Goal: Transaction & Acquisition: Obtain resource

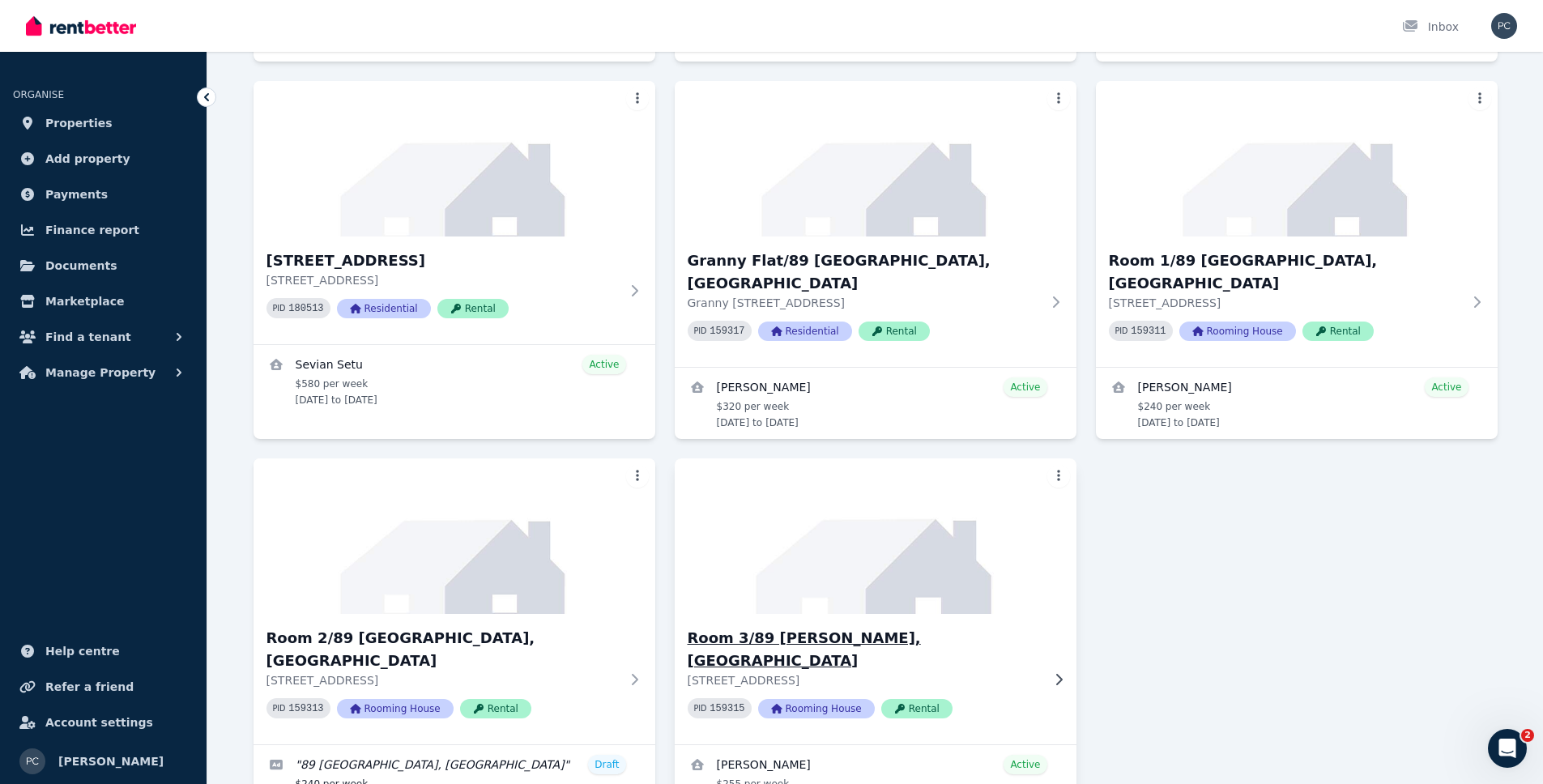
scroll to position [554, 0]
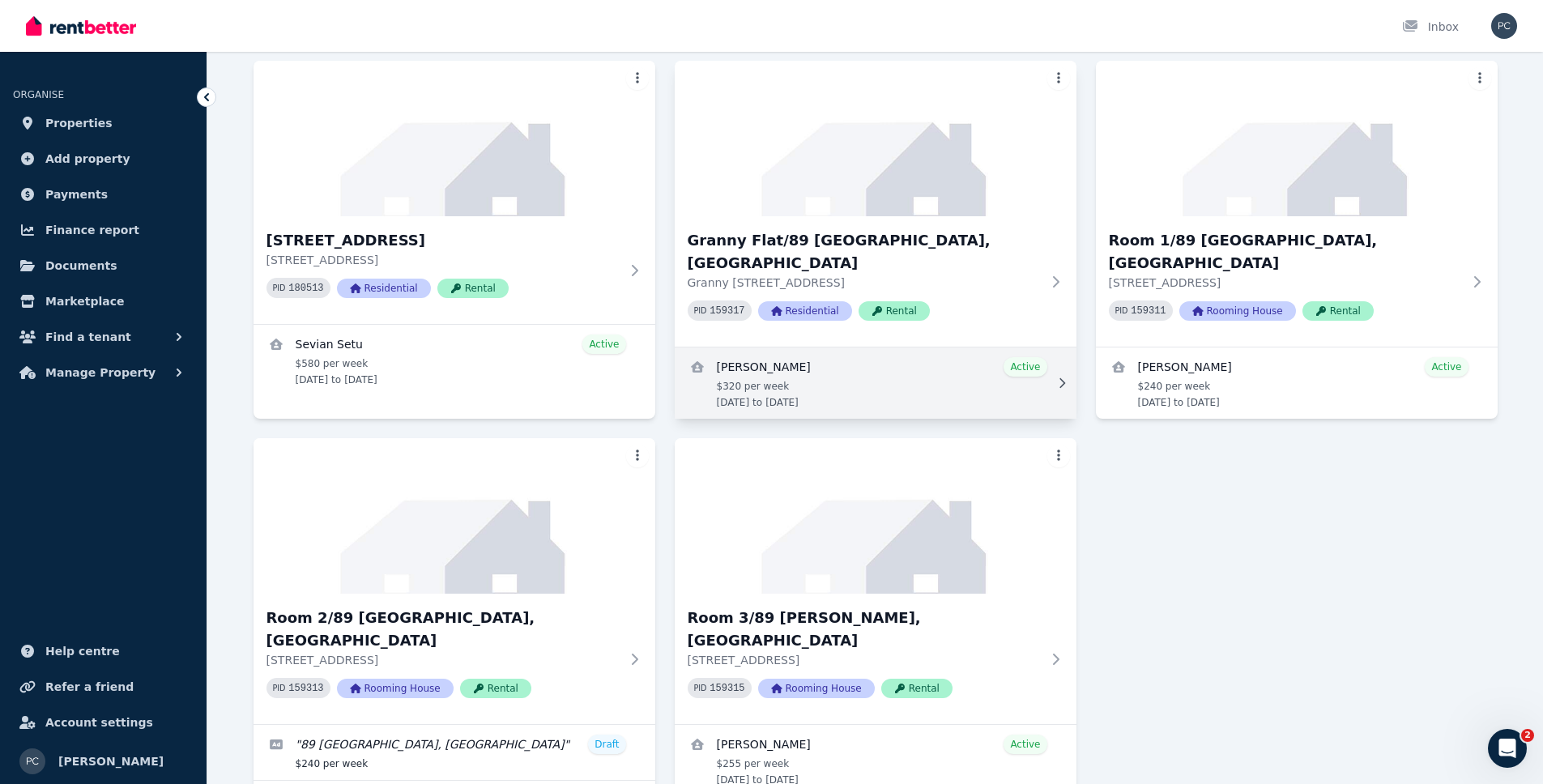
click at [896, 348] on link "View details for Colin Ford" at bounding box center [876, 383] width 402 height 72
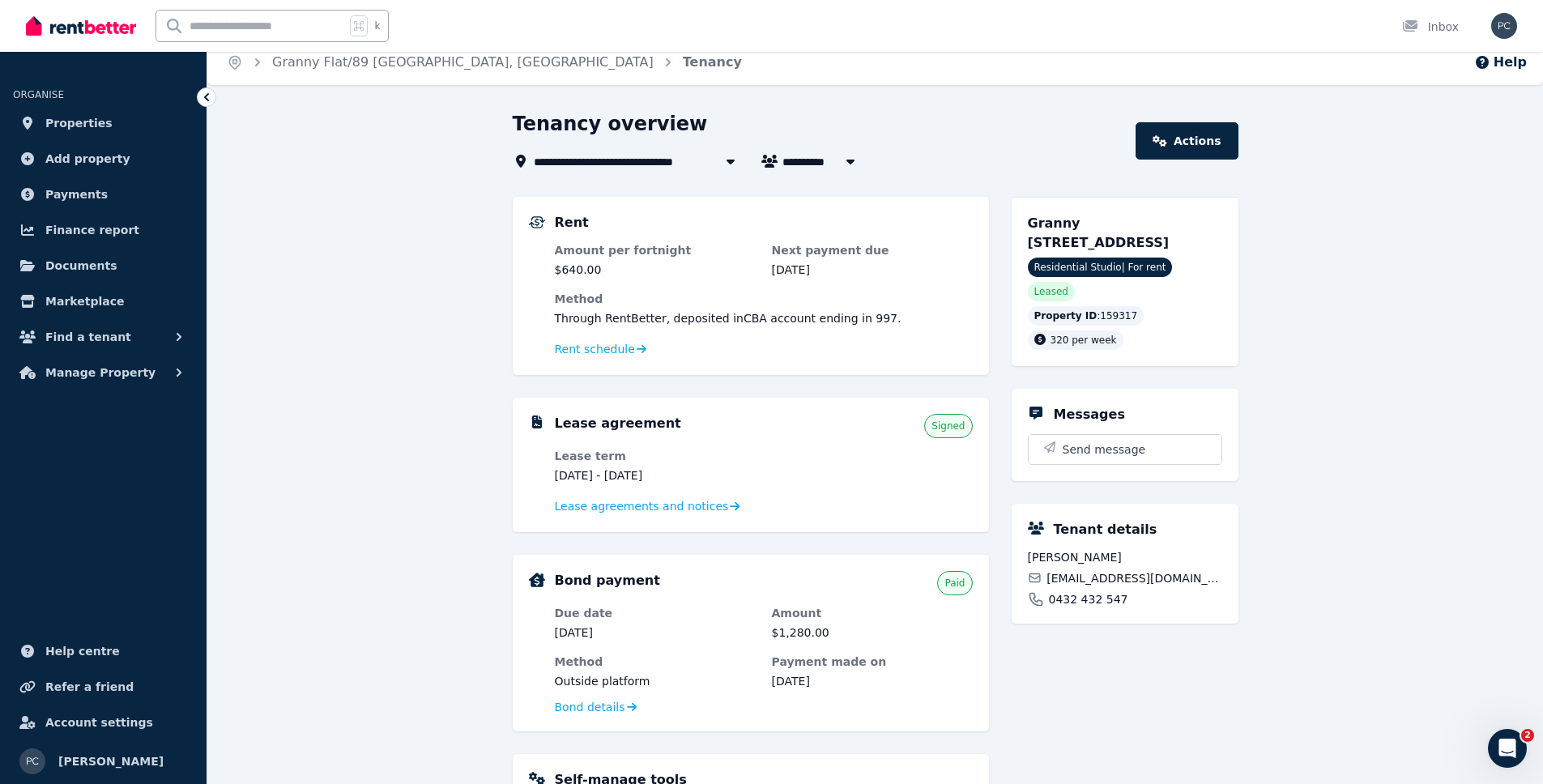
scroll to position [25, 0]
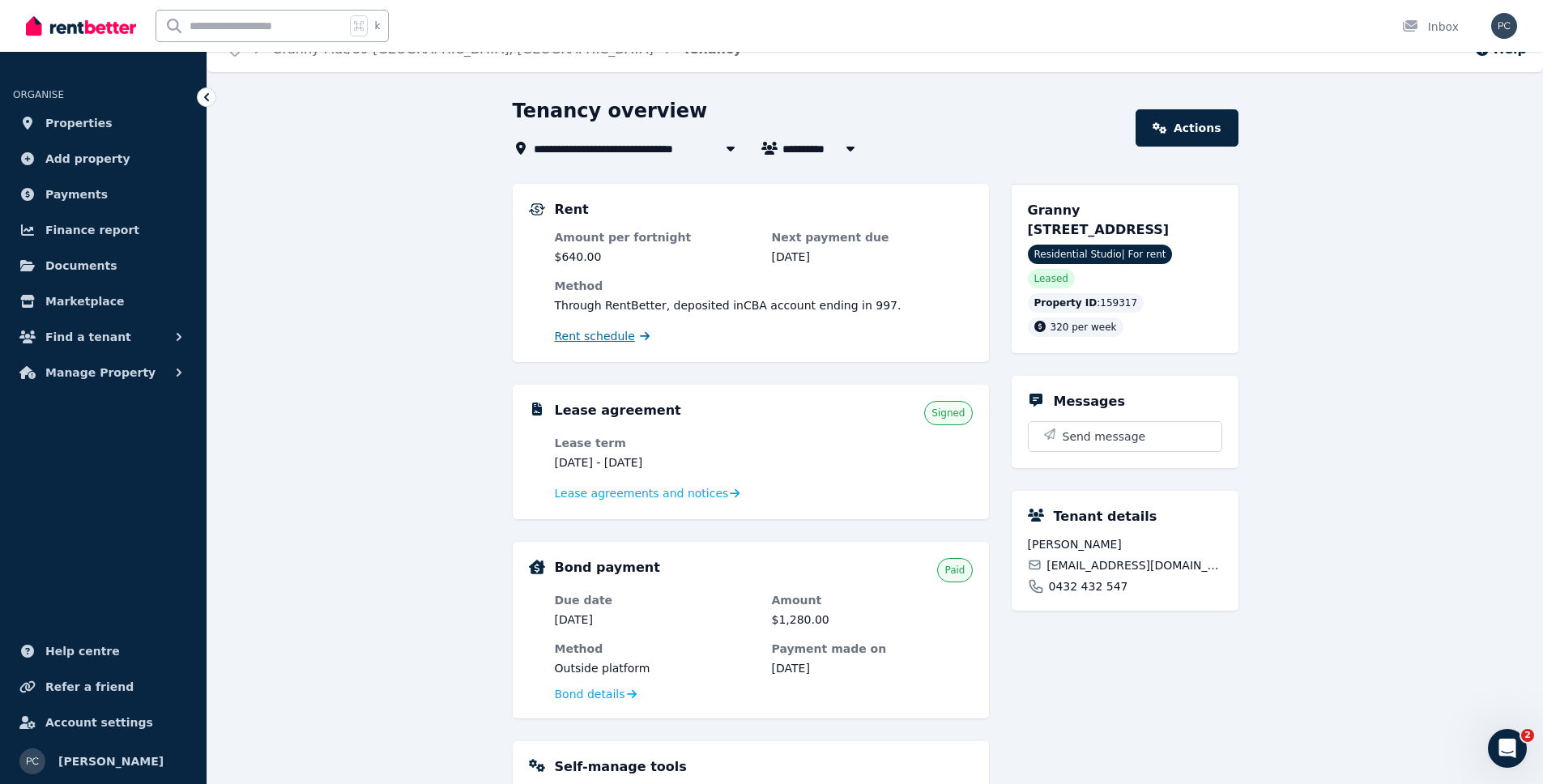
click at [612, 332] on span "Rent schedule" at bounding box center [595, 336] width 81 height 16
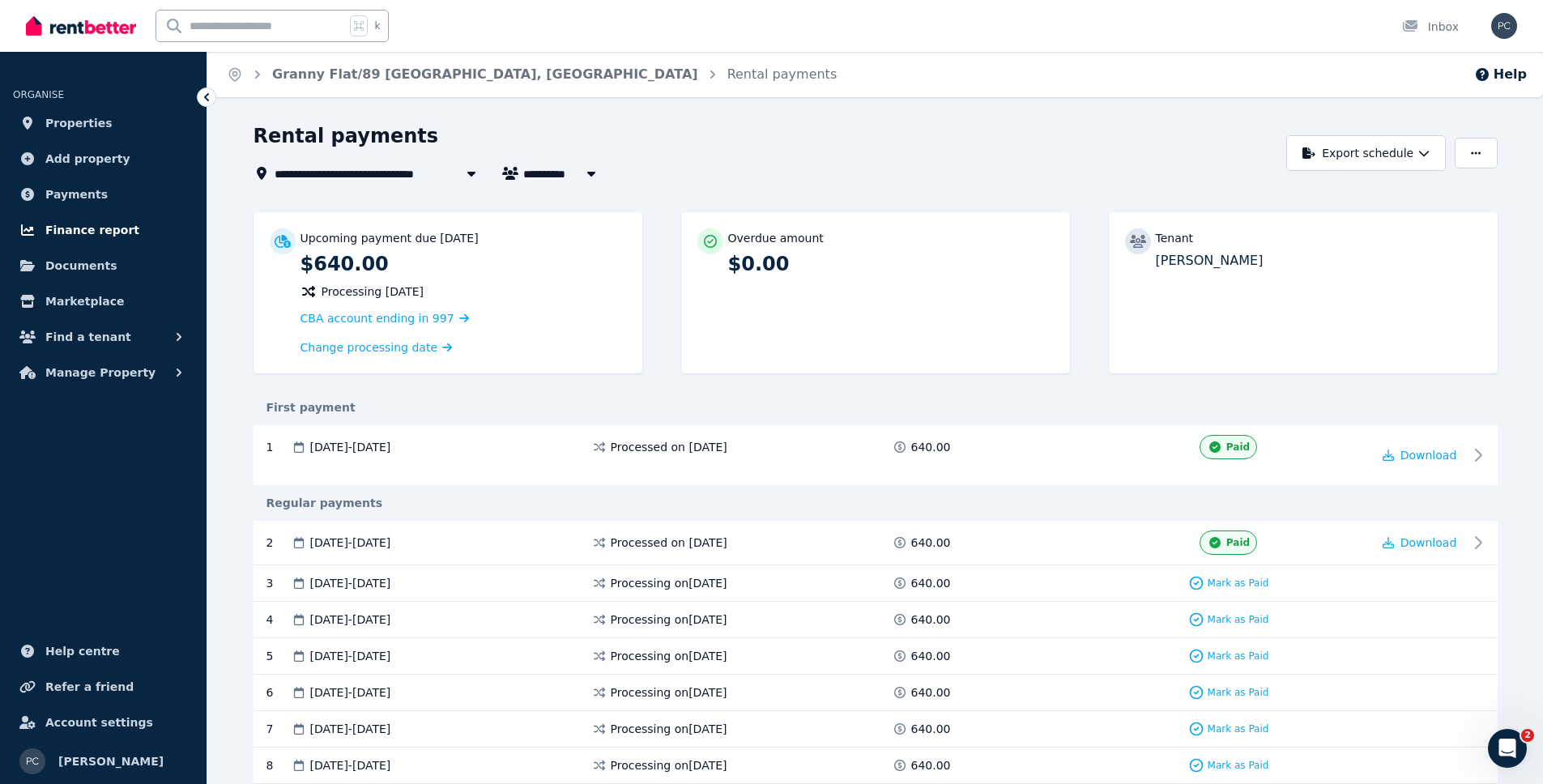
click at [89, 227] on span "Finance report" at bounding box center [92, 230] width 94 height 19
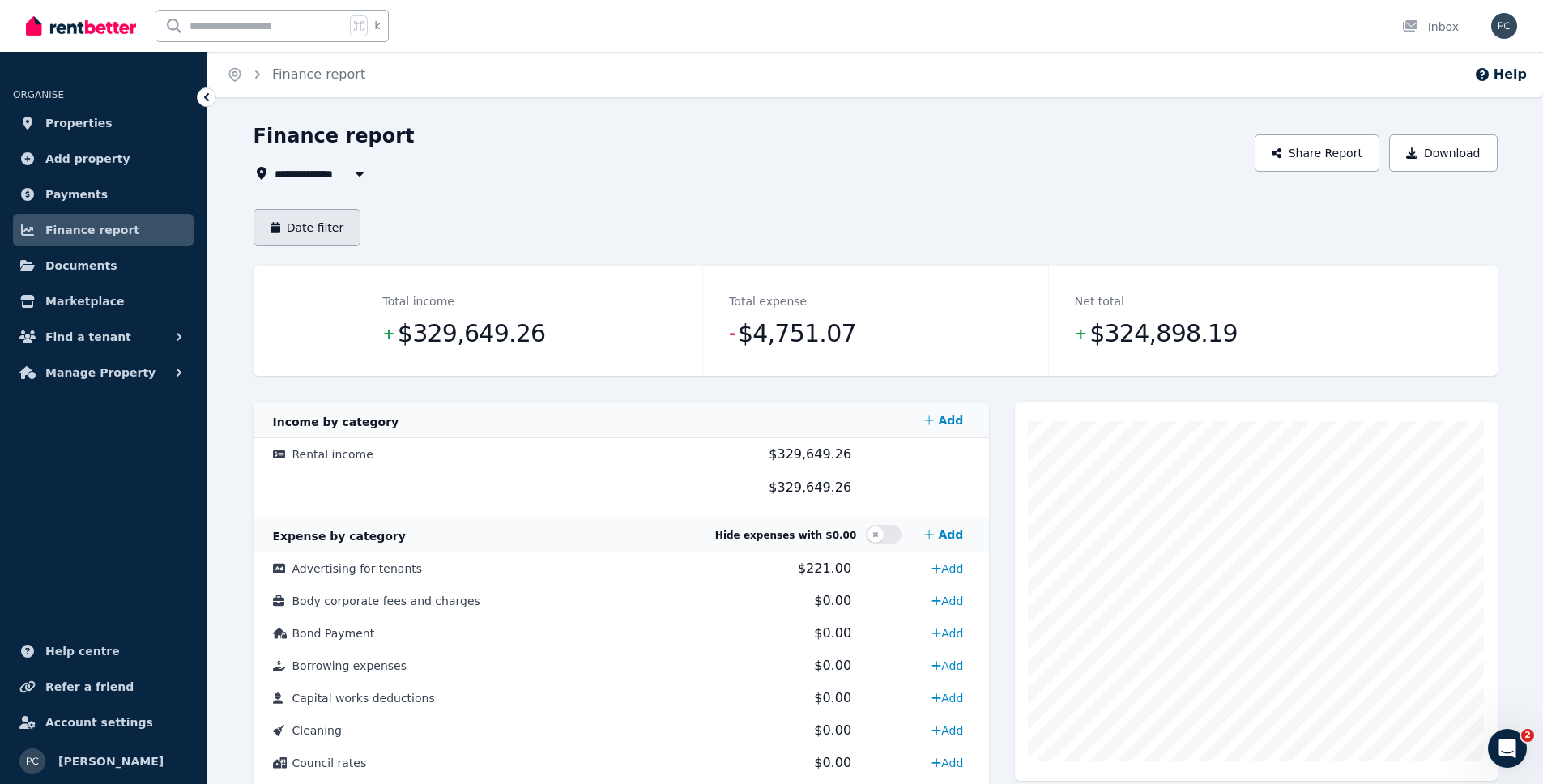
click at [312, 226] on button "Date filter" at bounding box center [307, 227] width 108 height 37
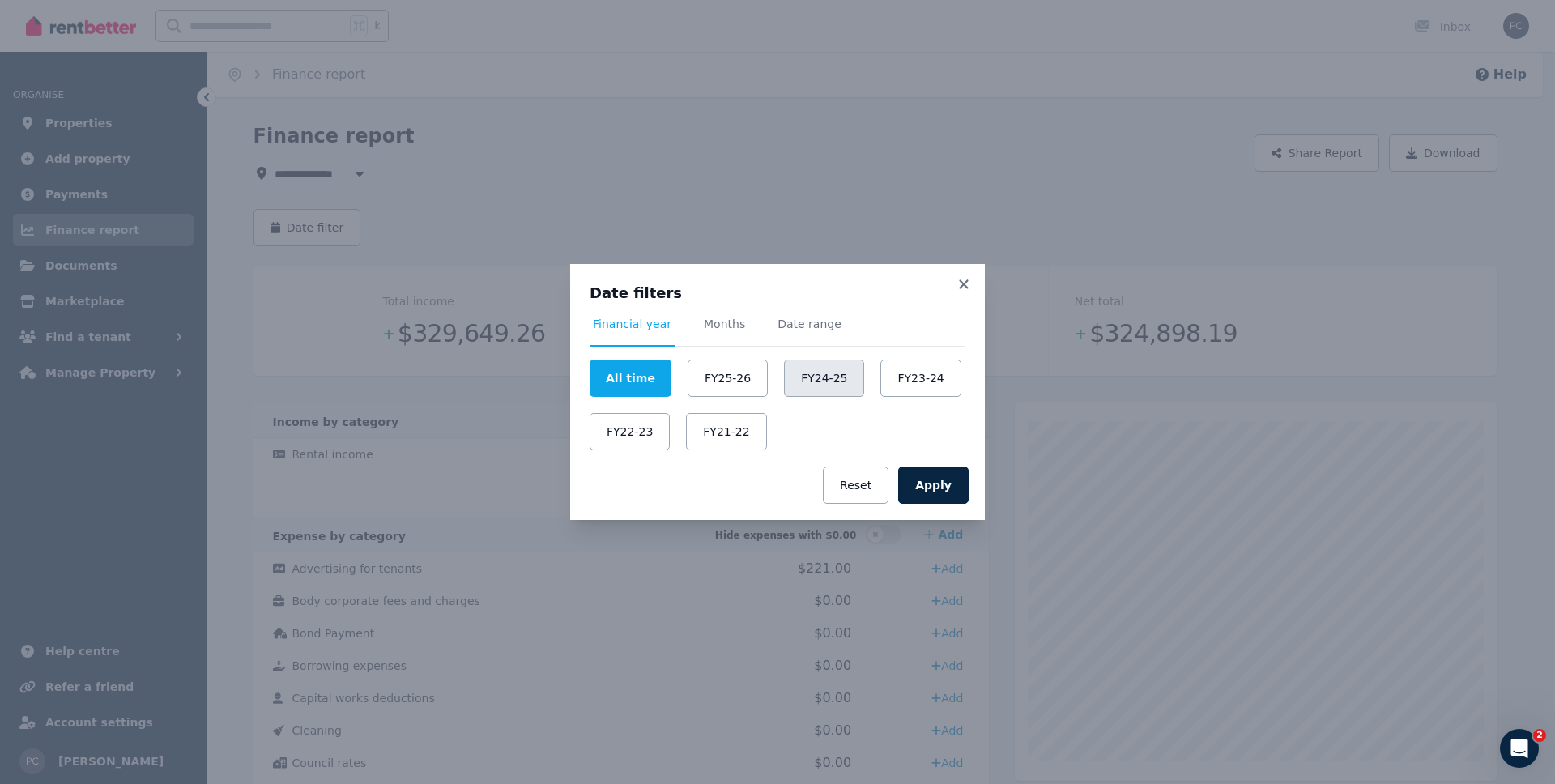
click at [815, 378] on button "FY24-25" at bounding box center [824, 378] width 81 height 37
click at [941, 488] on button "Apply" at bounding box center [934, 485] width 71 height 37
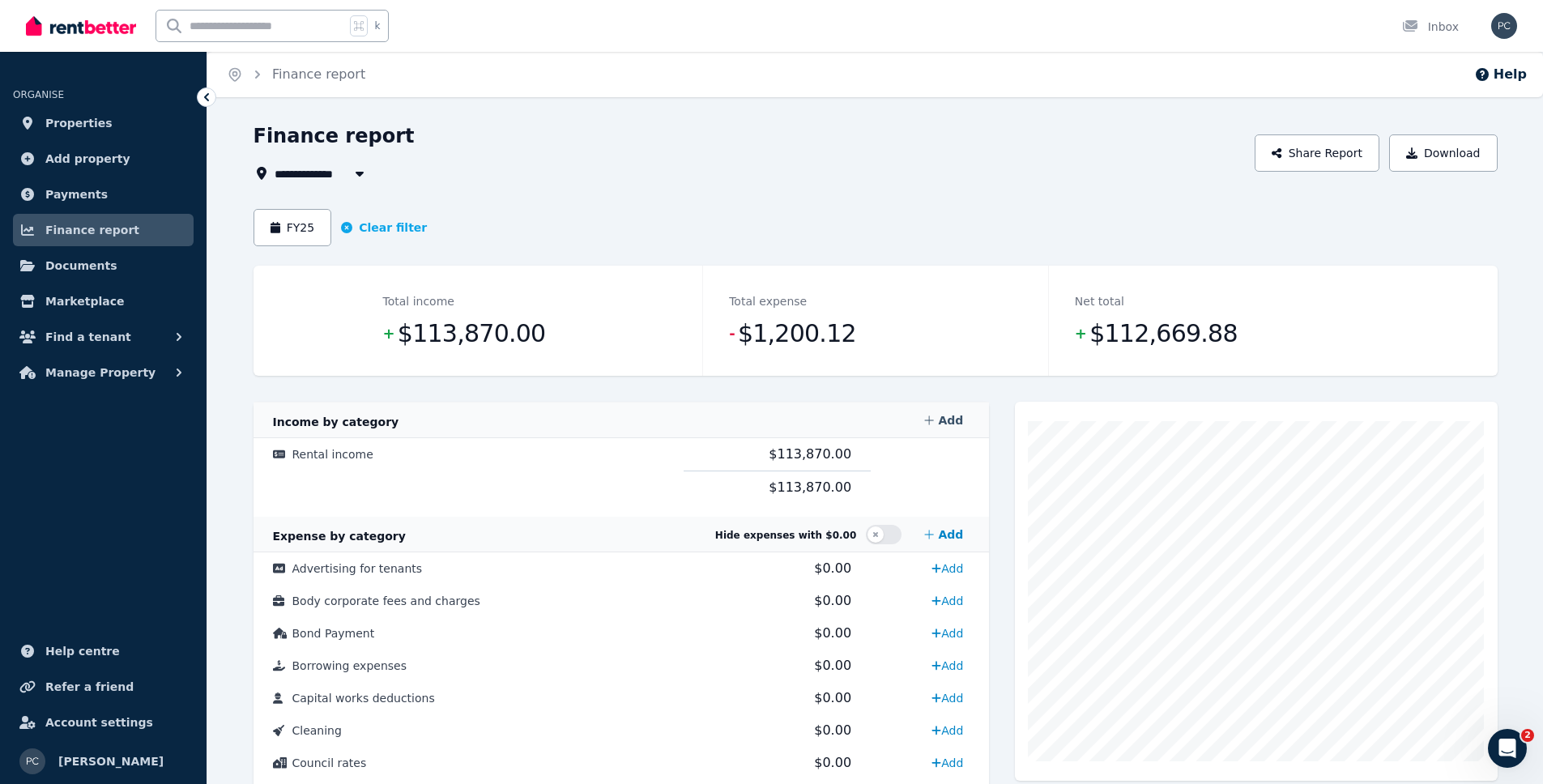
click at [954, 420] on link "Add" at bounding box center [944, 420] width 52 height 33
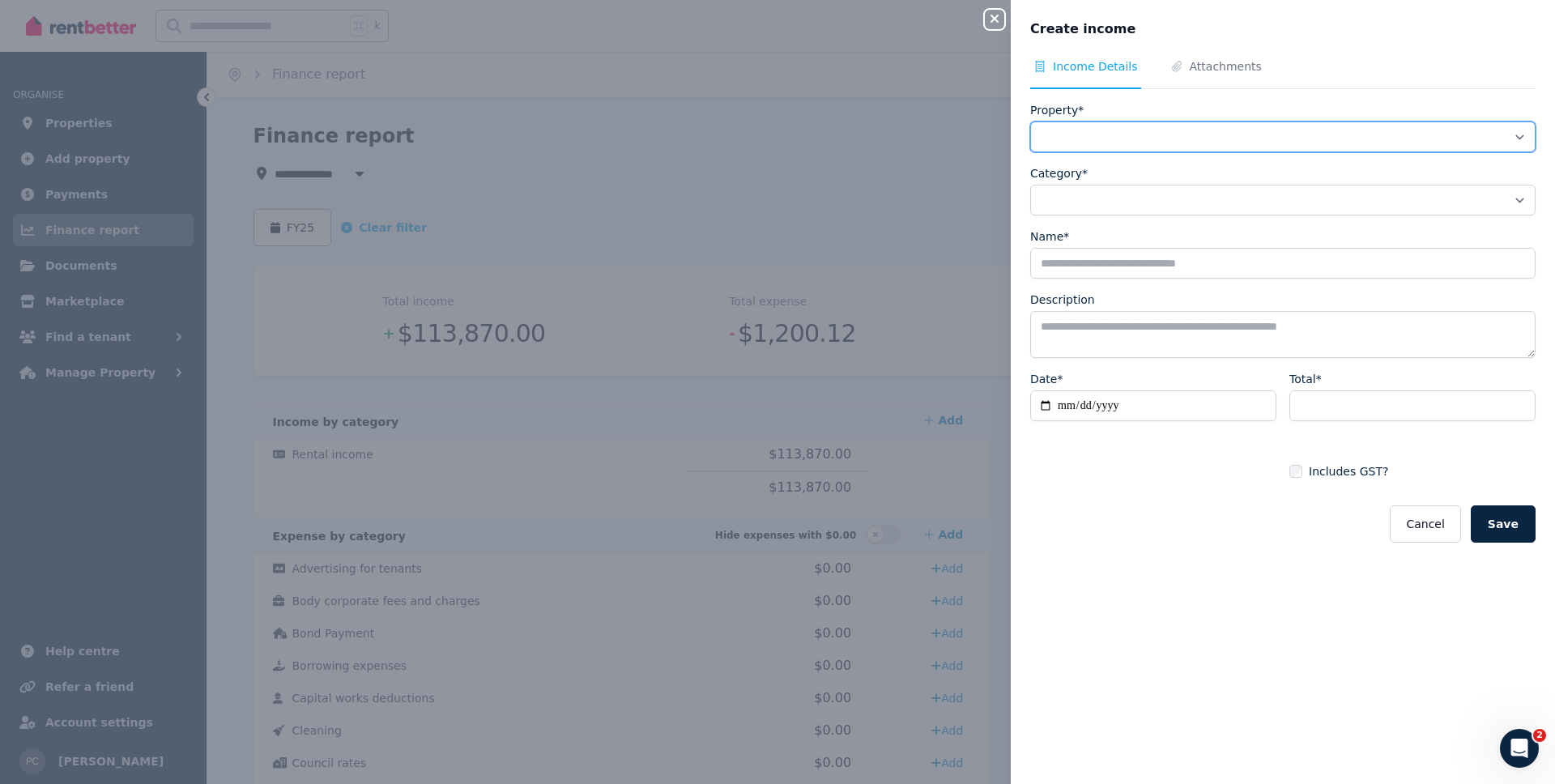
click at [1105, 123] on select "**********" at bounding box center [1282, 136] width 505 height 31
select select "**********"
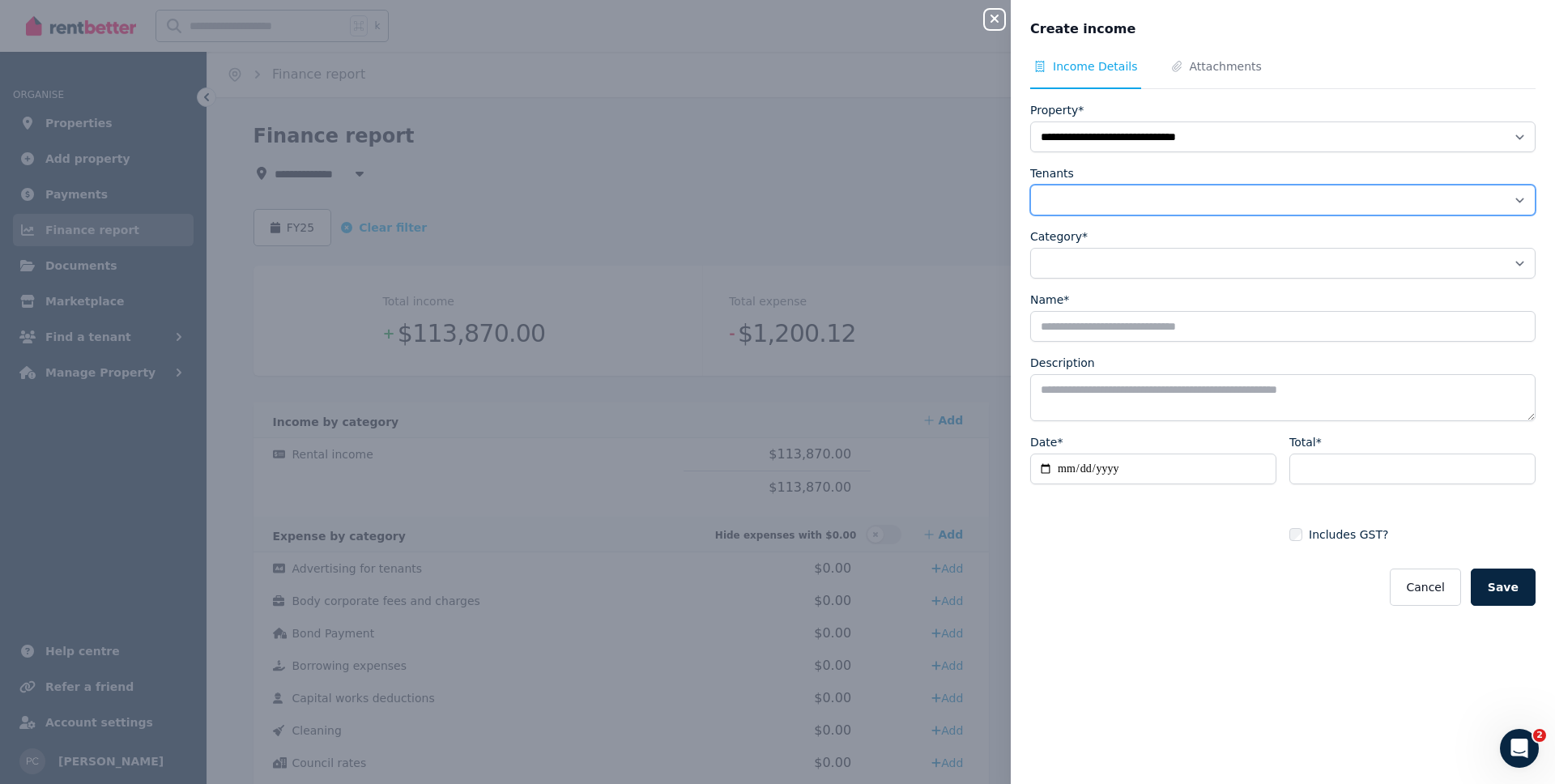
click at [1158, 194] on select "**********" at bounding box center [1282, 200] width 505 height 31
click at [1135, 203] on select "**********" at bounding box center [1282, 200] width 505 height 31
click at [1139, 199] on select "**********" at bounding box center [1282, 200] width 505 height 31
select select "**********"
click at [1487, 586] on button "Save" at bounding box center [1503, 587] width 65 height 37
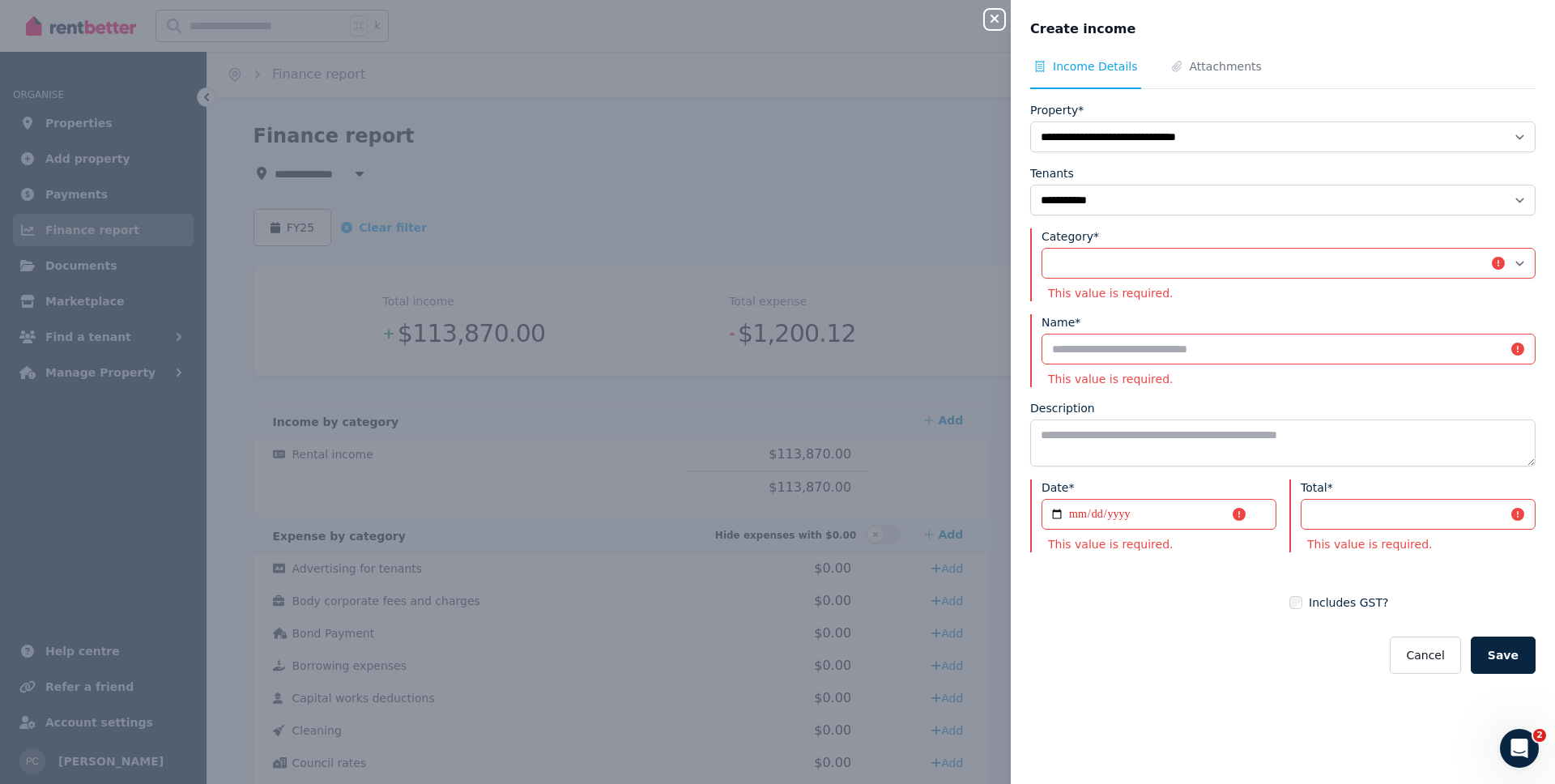
click at [979, 25] on div "**********" at bounding box center [777, 392] width 1555 height 784
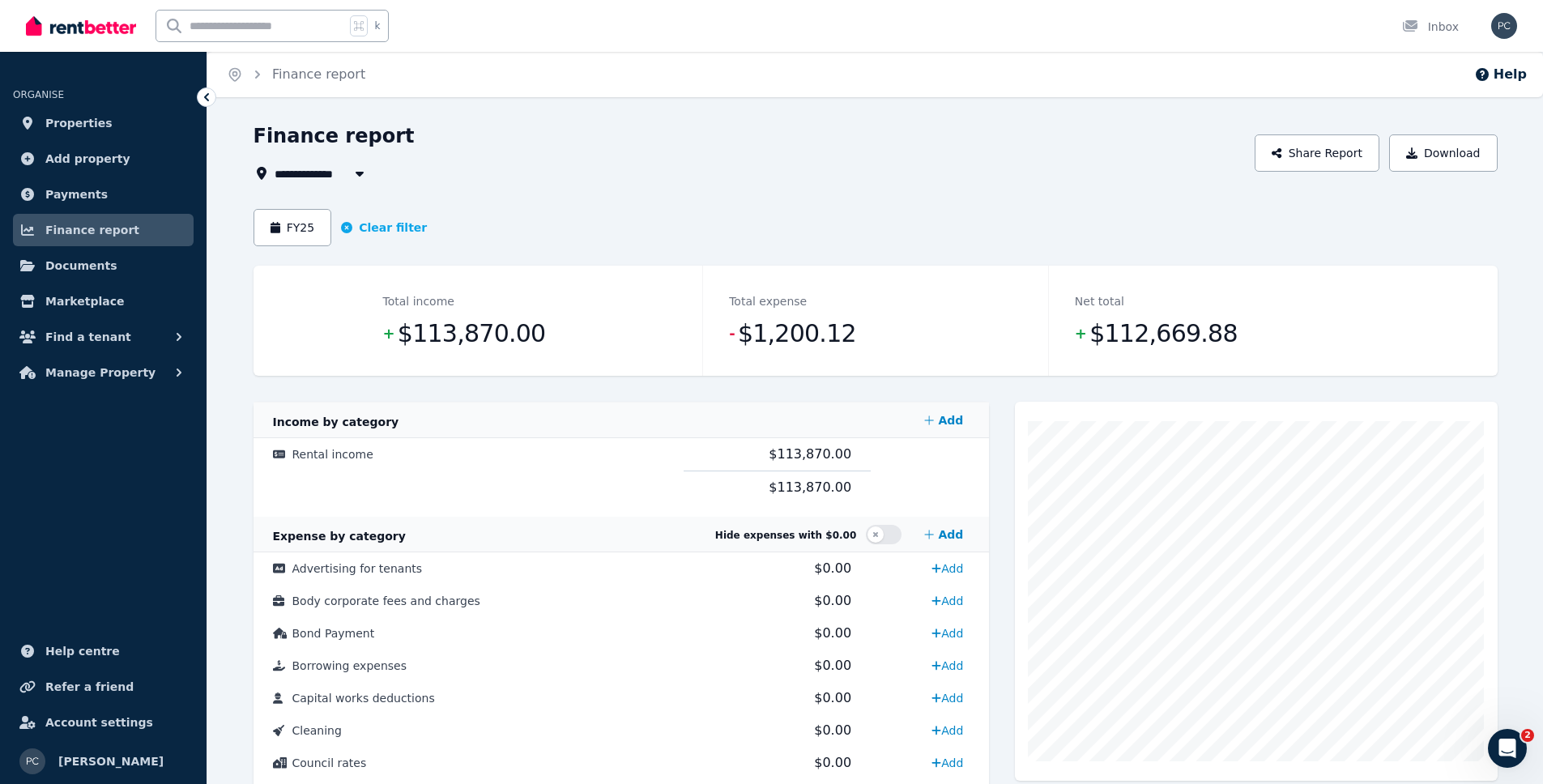
click at [287, 168] on span "All Properties" at bounding box center [327, 173] width 104 height 19
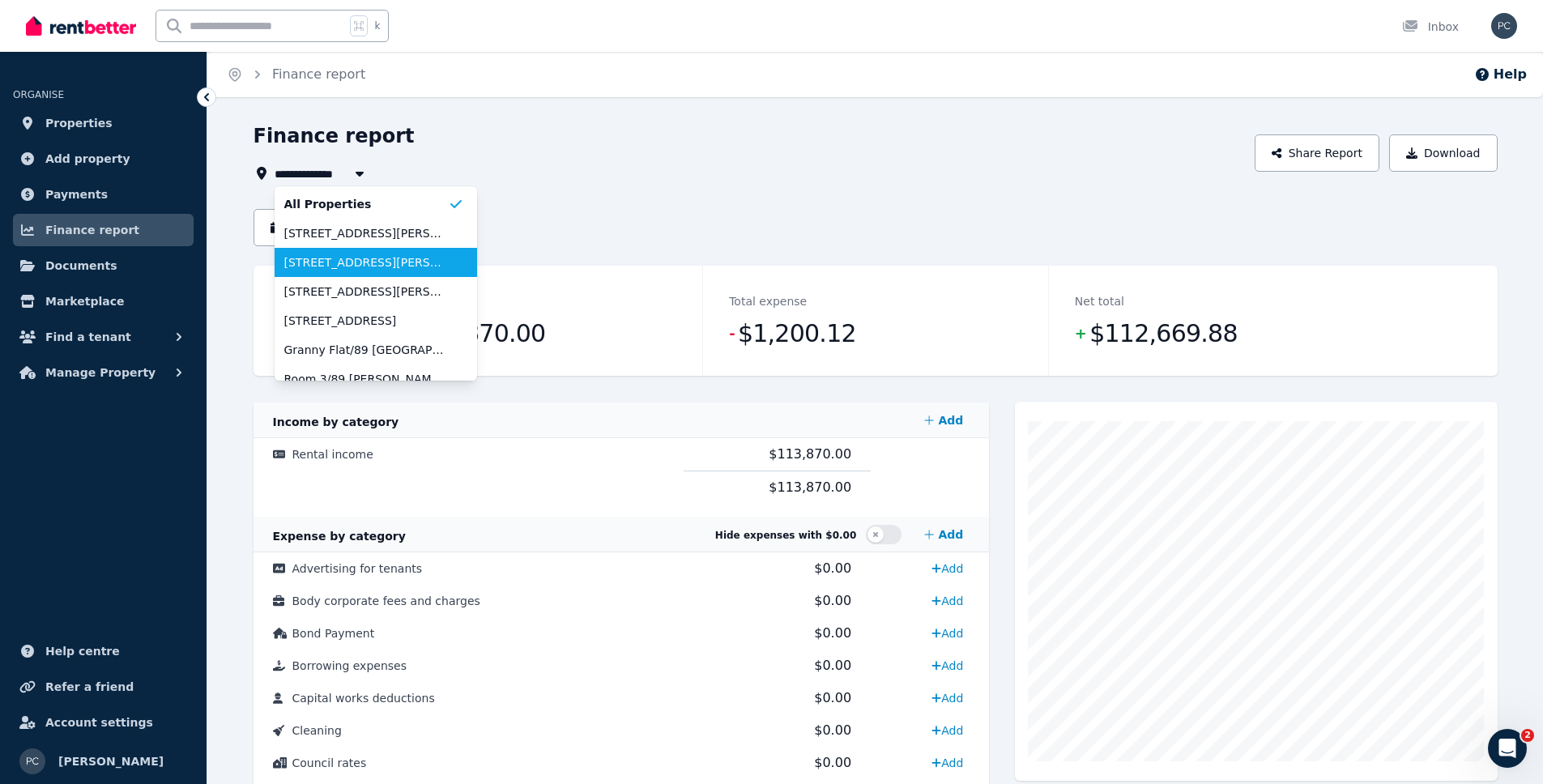
click at [374, 261] on span "[STREET_ADDRESS][PERSON_NAME]" at bounding box center [366, 262] width 164 height 16
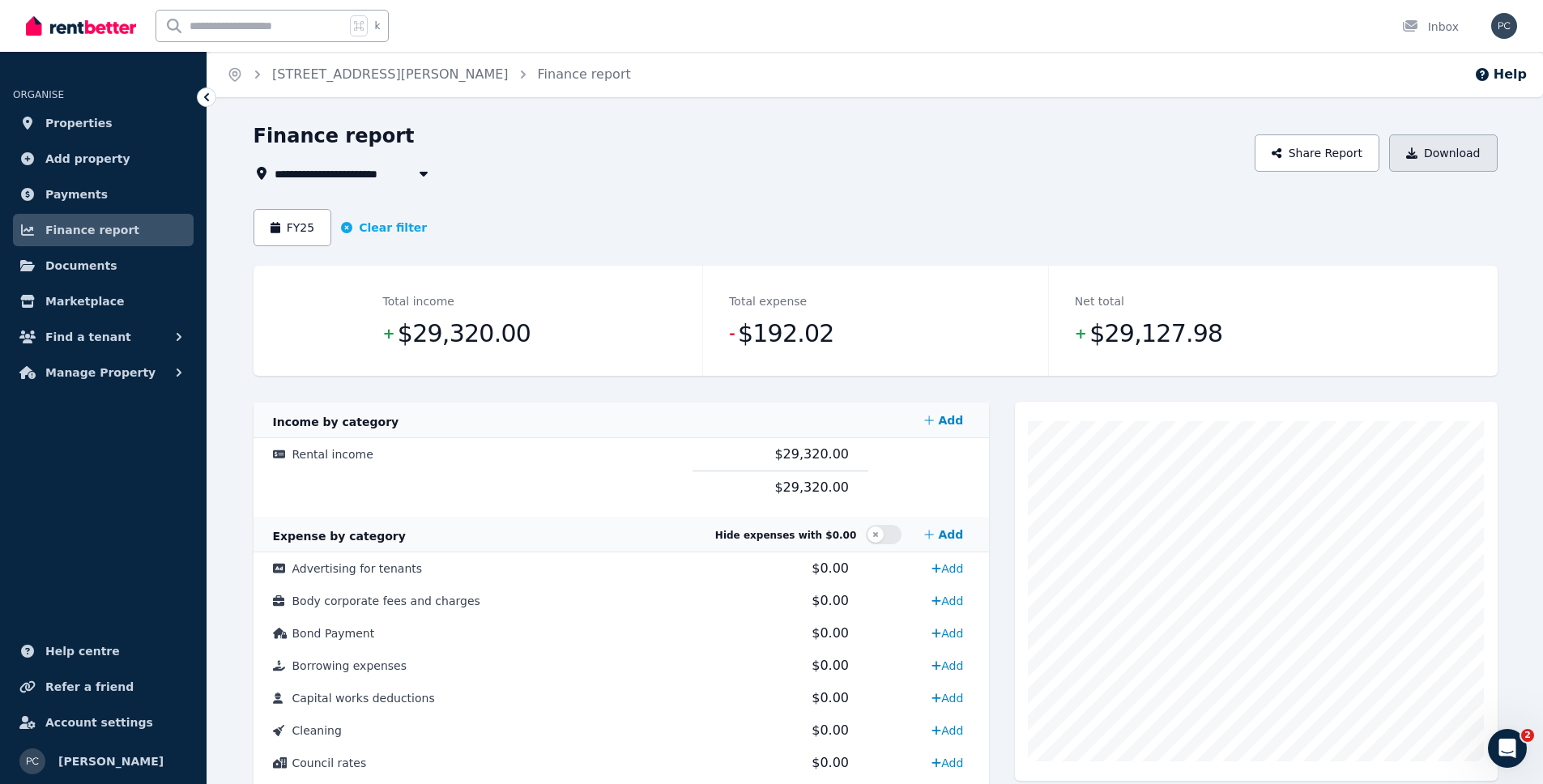
click at [1442, 158] on button "Download" at bounding box center [1444, 153] width 109 height 37
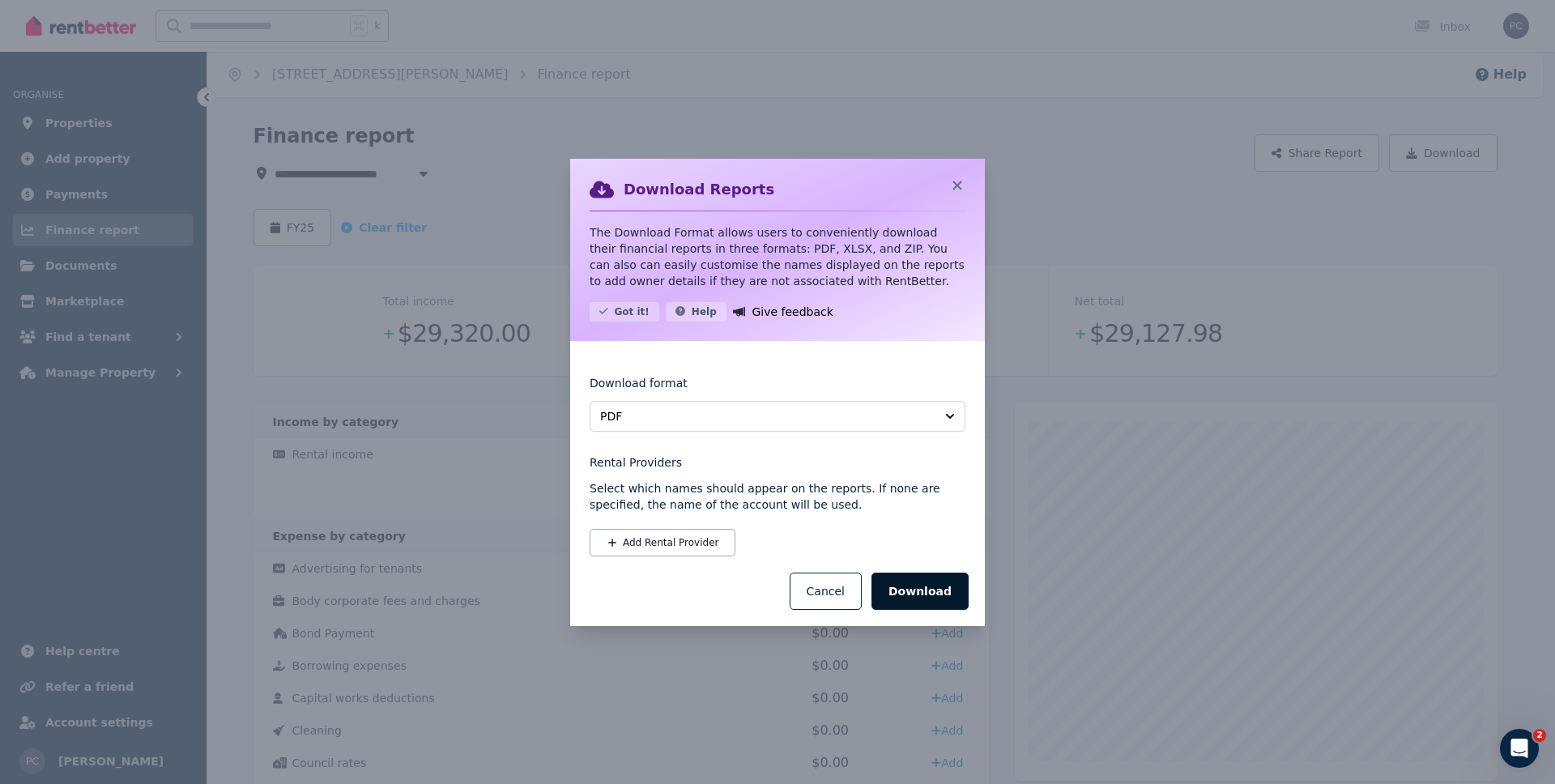
click at [925, 587] on button "Download" at bounding box center [920, 591] width 97 height 37
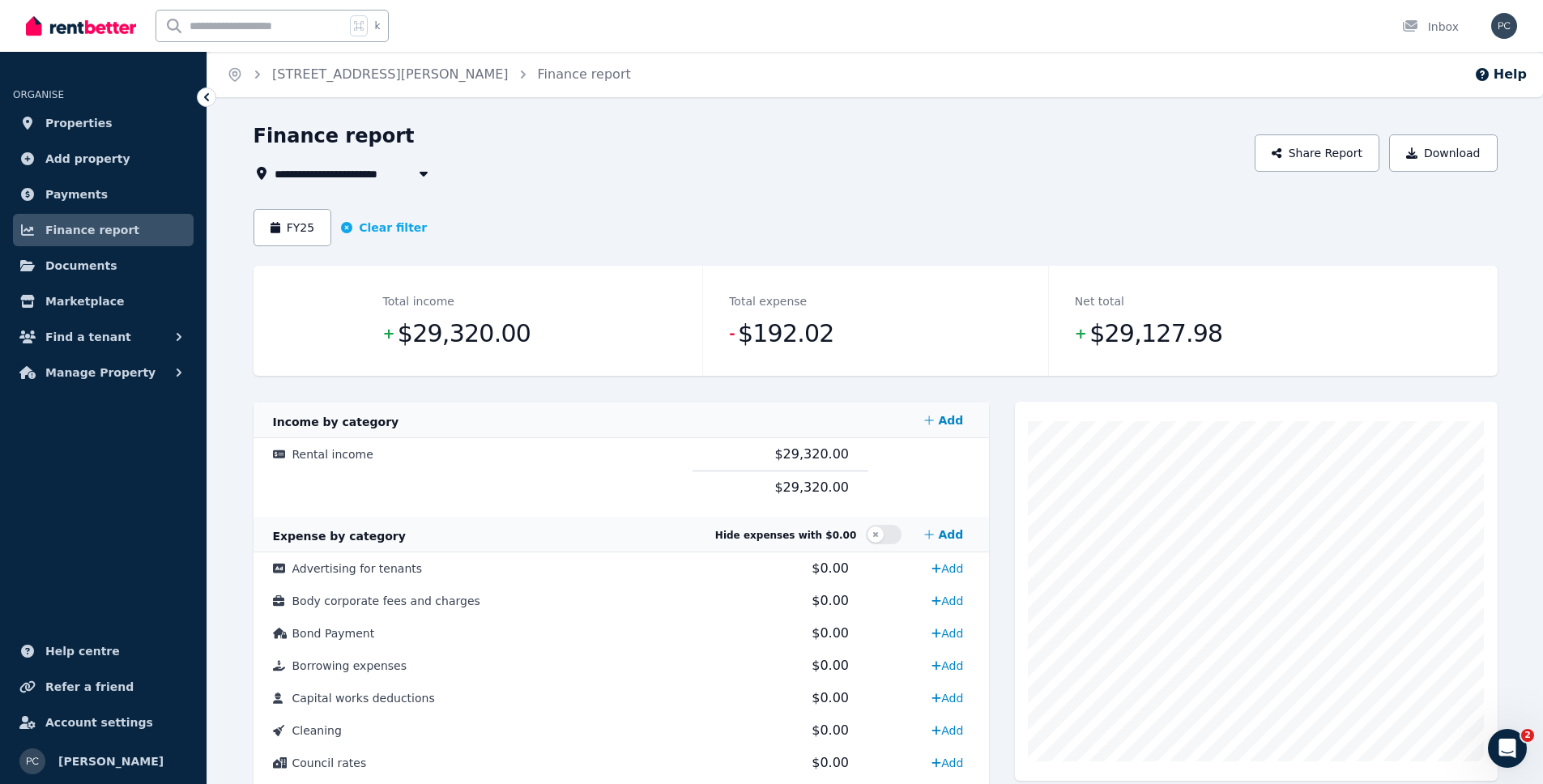
click at [899, 166] on div "**********" at bounding box center [749, 173] width 992 height 19
click at [379, 181] on span "[STREET_ADDRESS][PERSON_NAME]" at bounding box center [392, 173] width 235 height 19
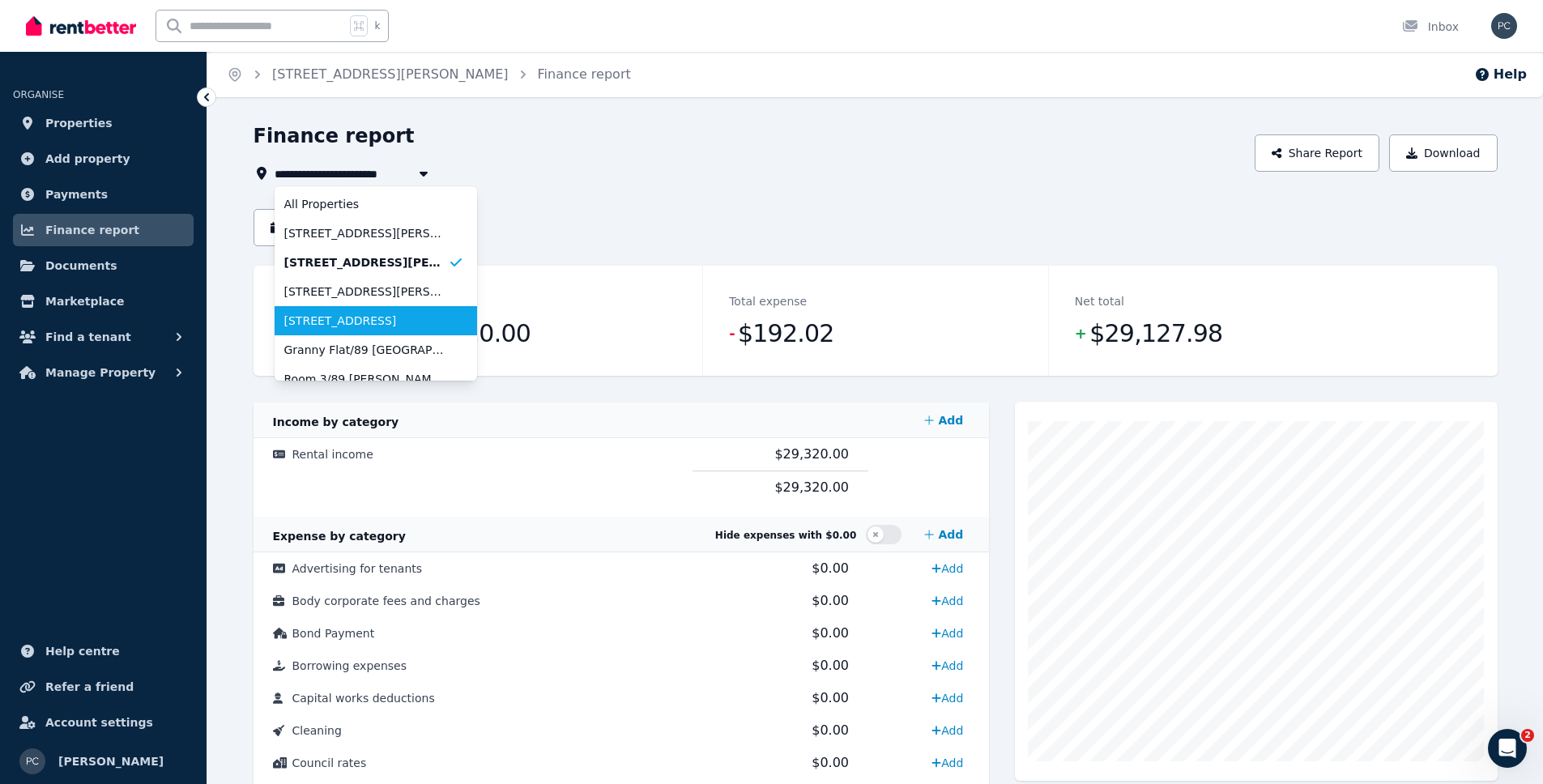
click at [362, 324] on span "[STREET_ADDRESS]" at bounding box center [366, 320] width 164 height 16
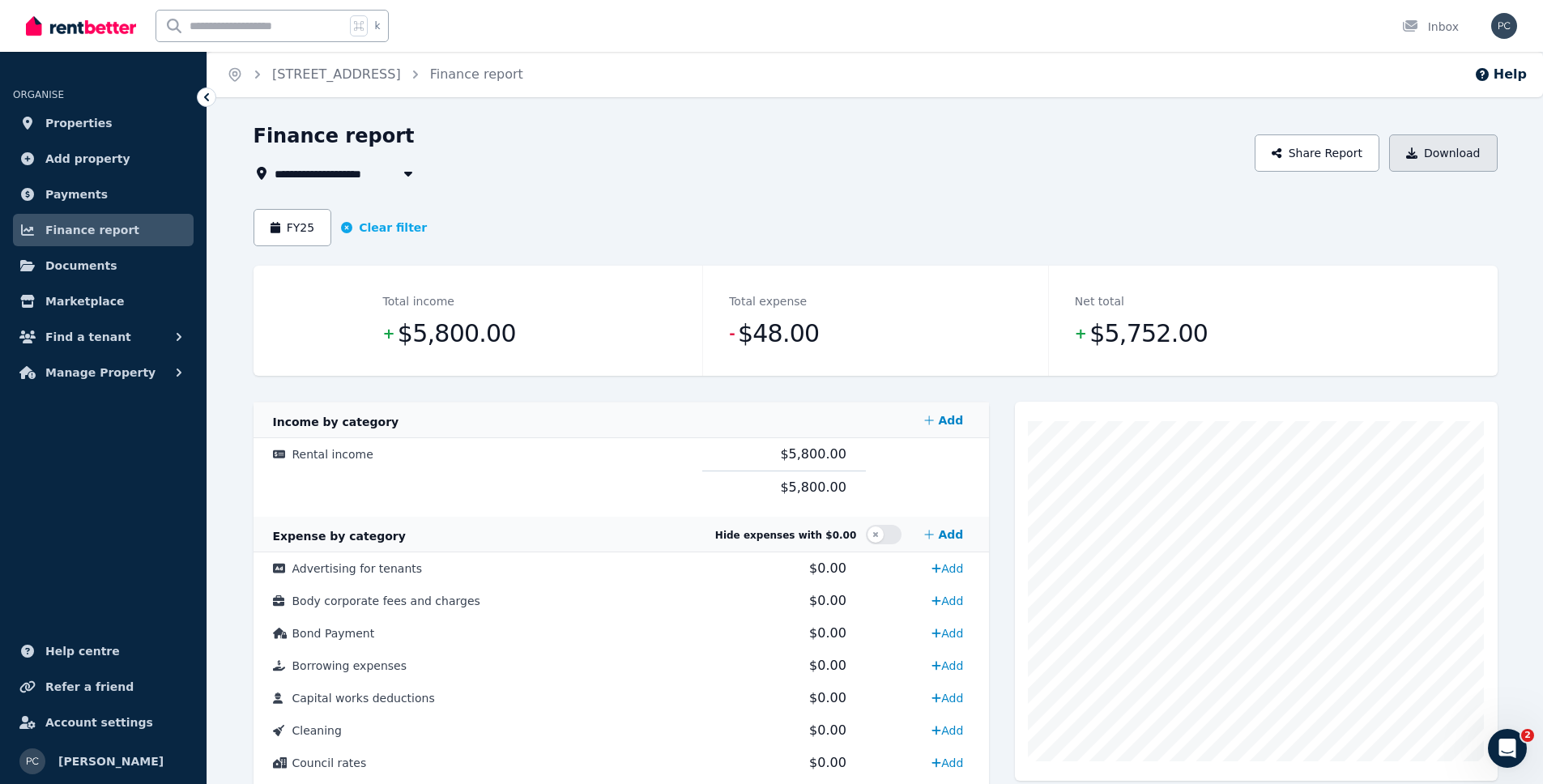
click at [1439, 158] on button "Download" at bounding box center [1444, 153] width 109 height 37
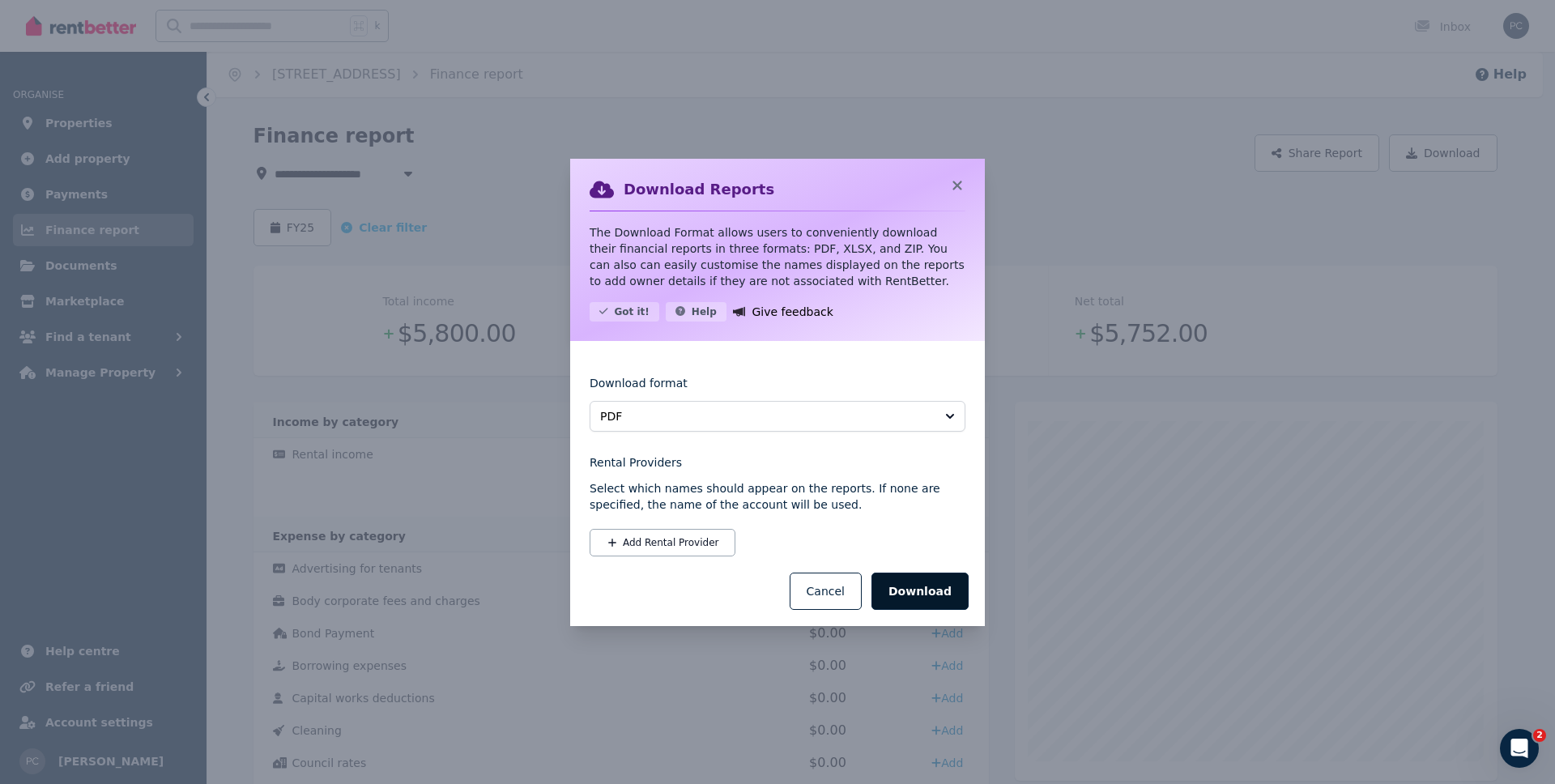
click at [903, 596] on button "Download" at bounding box center [920, 591] width 97 height 37
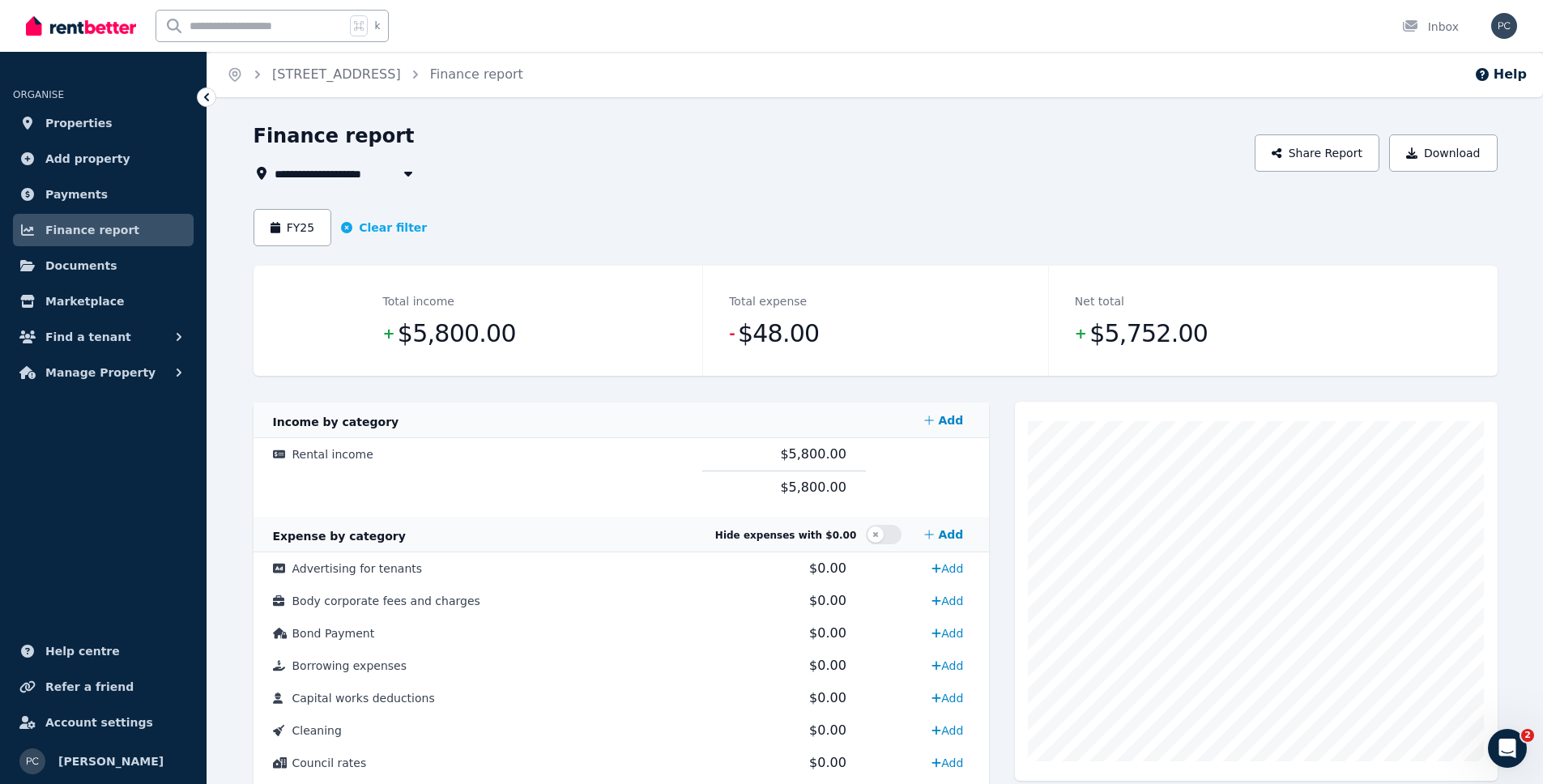
click at [338, 175] on span "[STREET_ADDRESS]" at bounding box center [345, 173] width 142 height 19
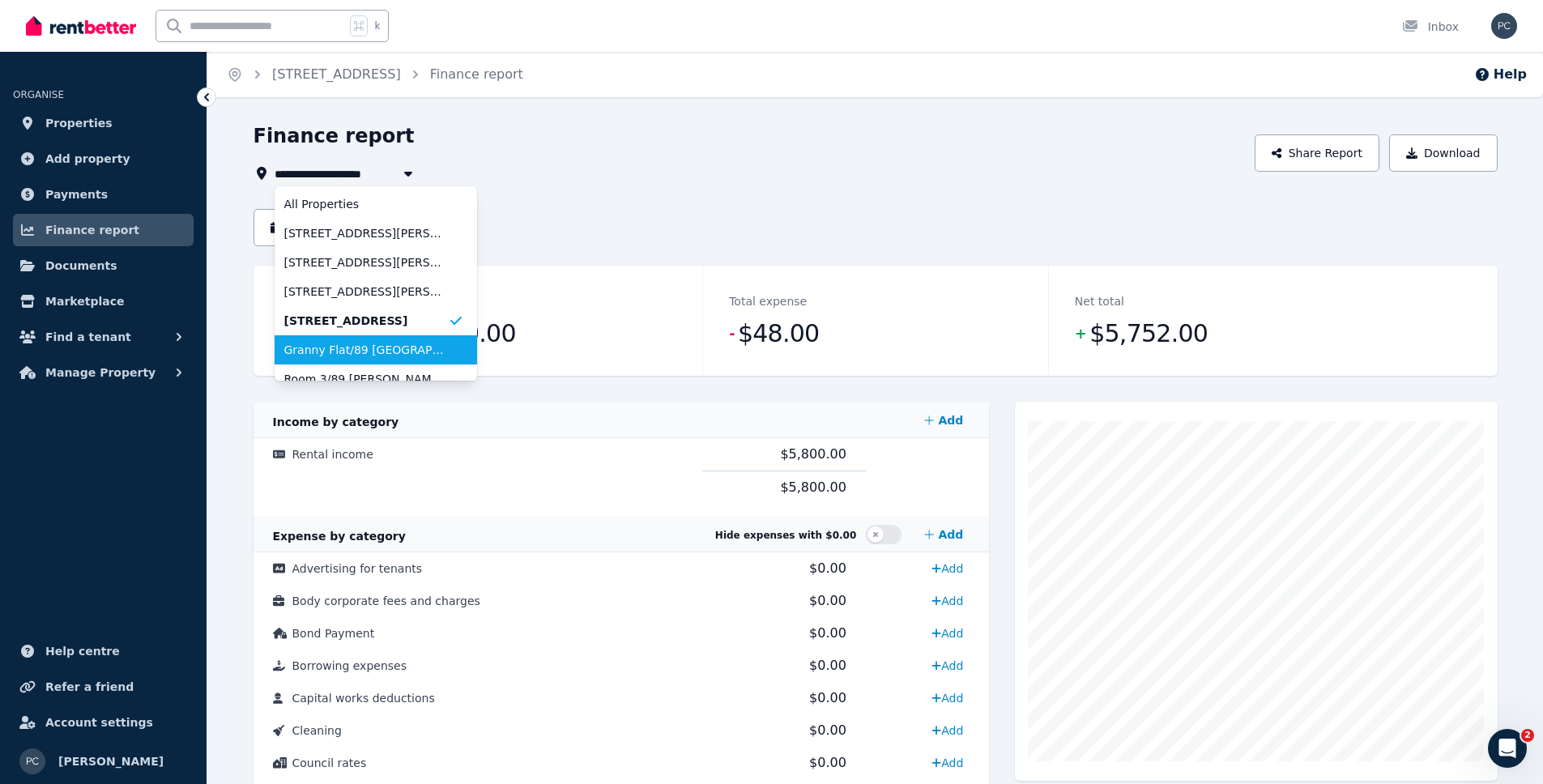
click at [377, 351] on span "Granny Flat/89 [GEOGRAPHIC_DATA], [GEOGRAPHIC_DATA]" at bounding box center [366, 350] width 164 height 16
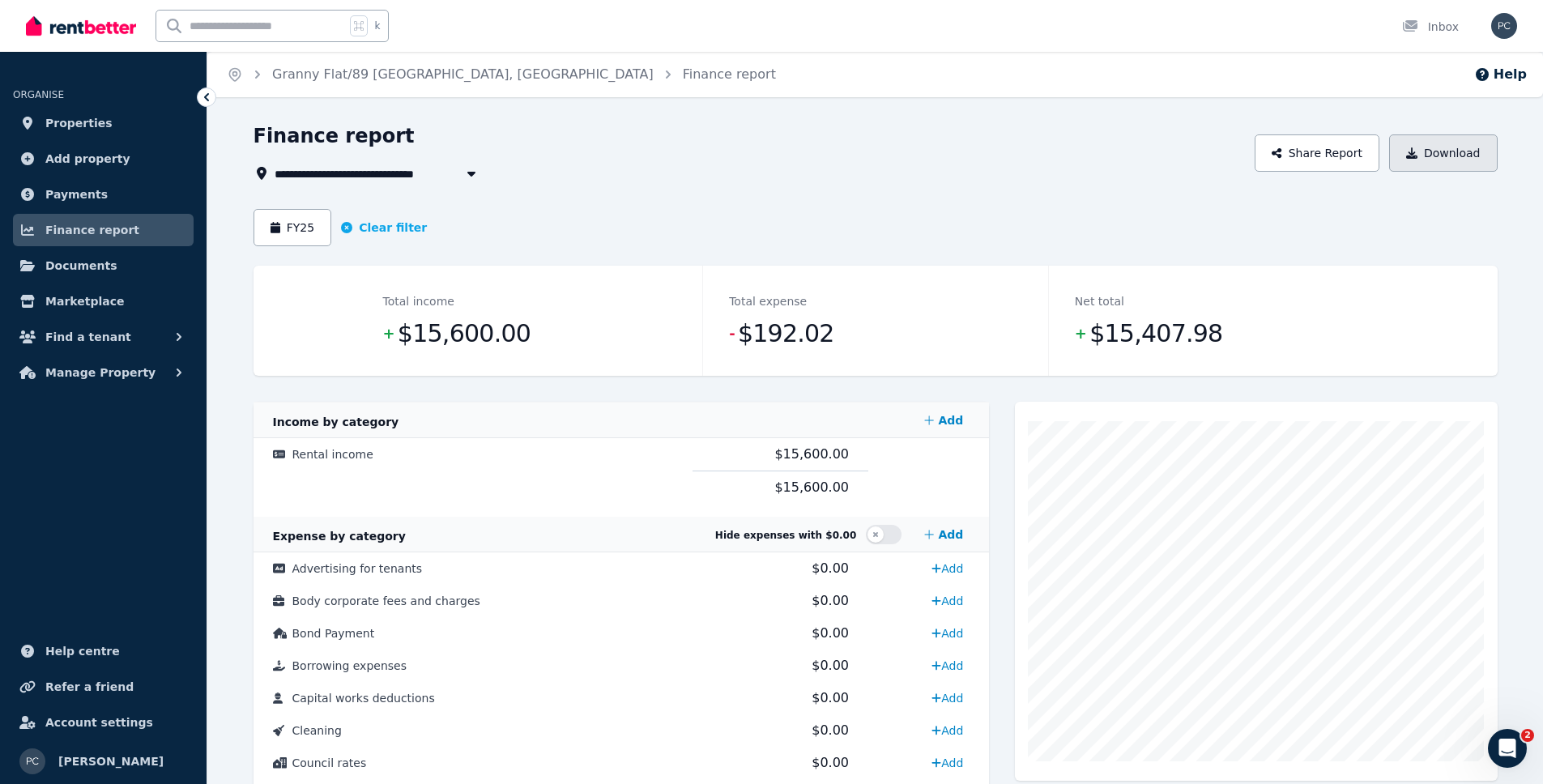
click at [1462, 165] on button "Download" at bounding box center [1444, 153] width 109 height 37
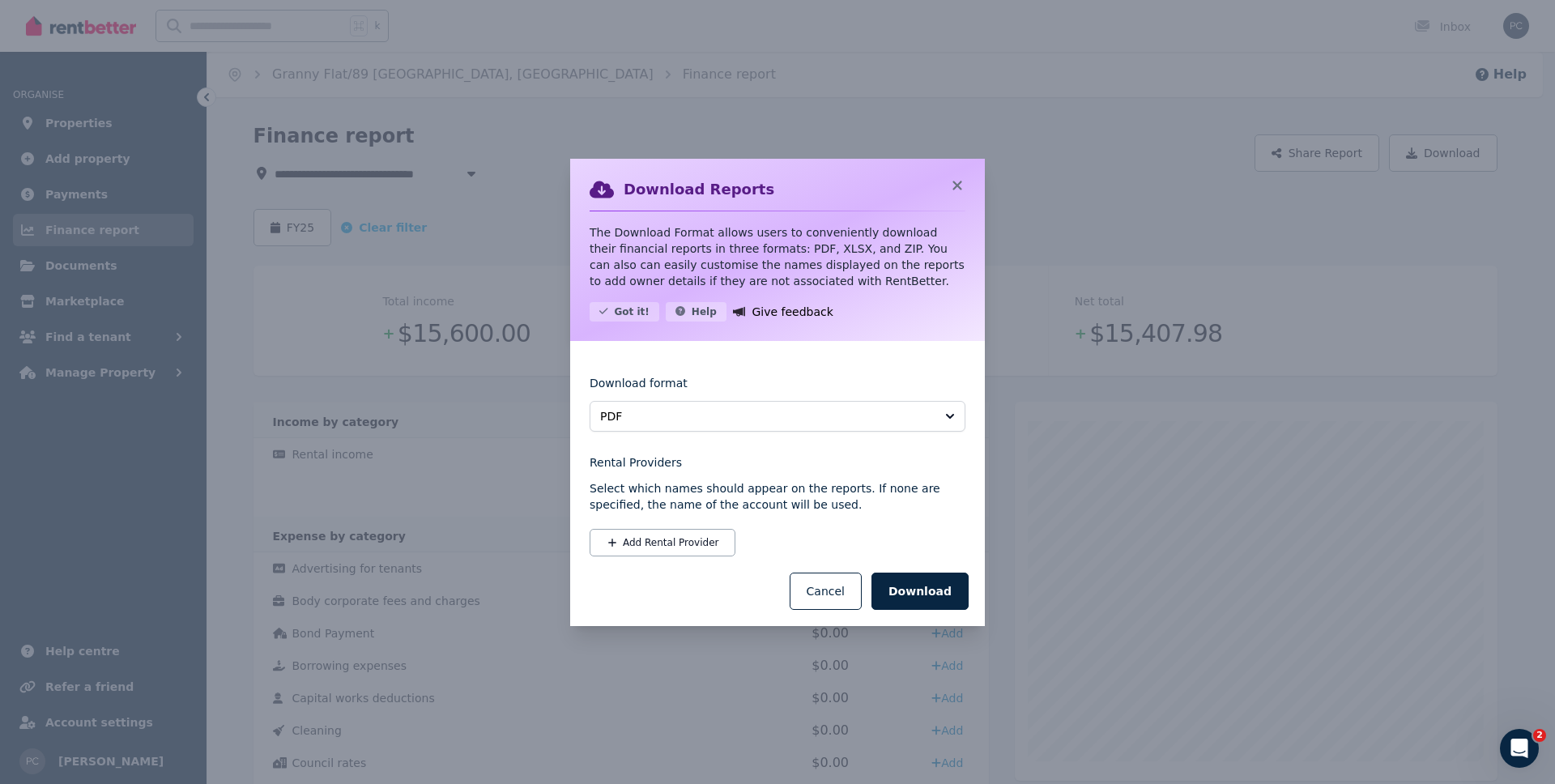
click at [920, 577] on button "Download" at bounding box center [920, 591] width 97 height 37
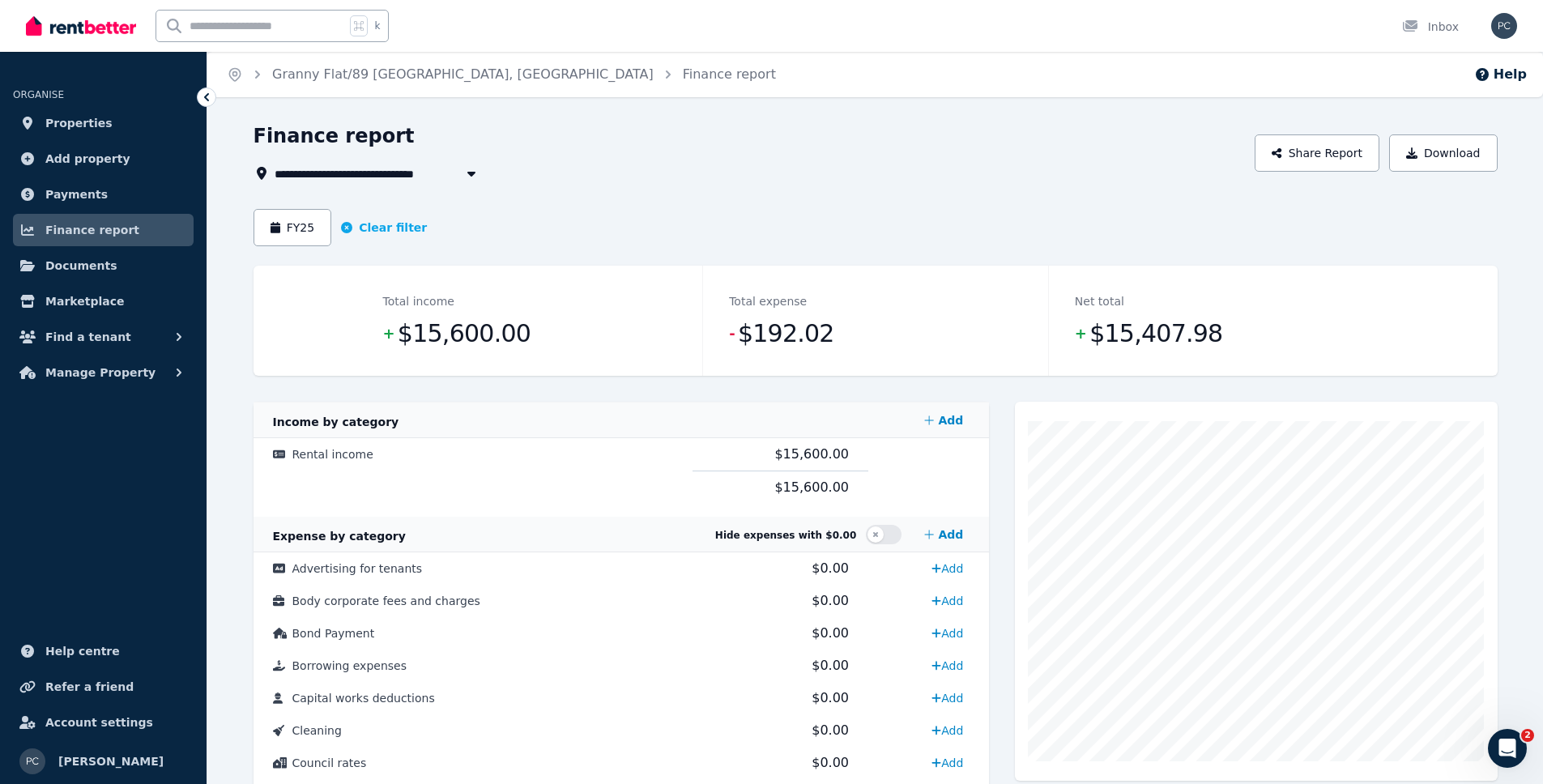
click at [332, 173] on span "Granny Flat/89 [GEOGRAPHIC_DATA], [GEOGRAPHIC_DATA]" at bounding box center [456, 173] width 363 height 19
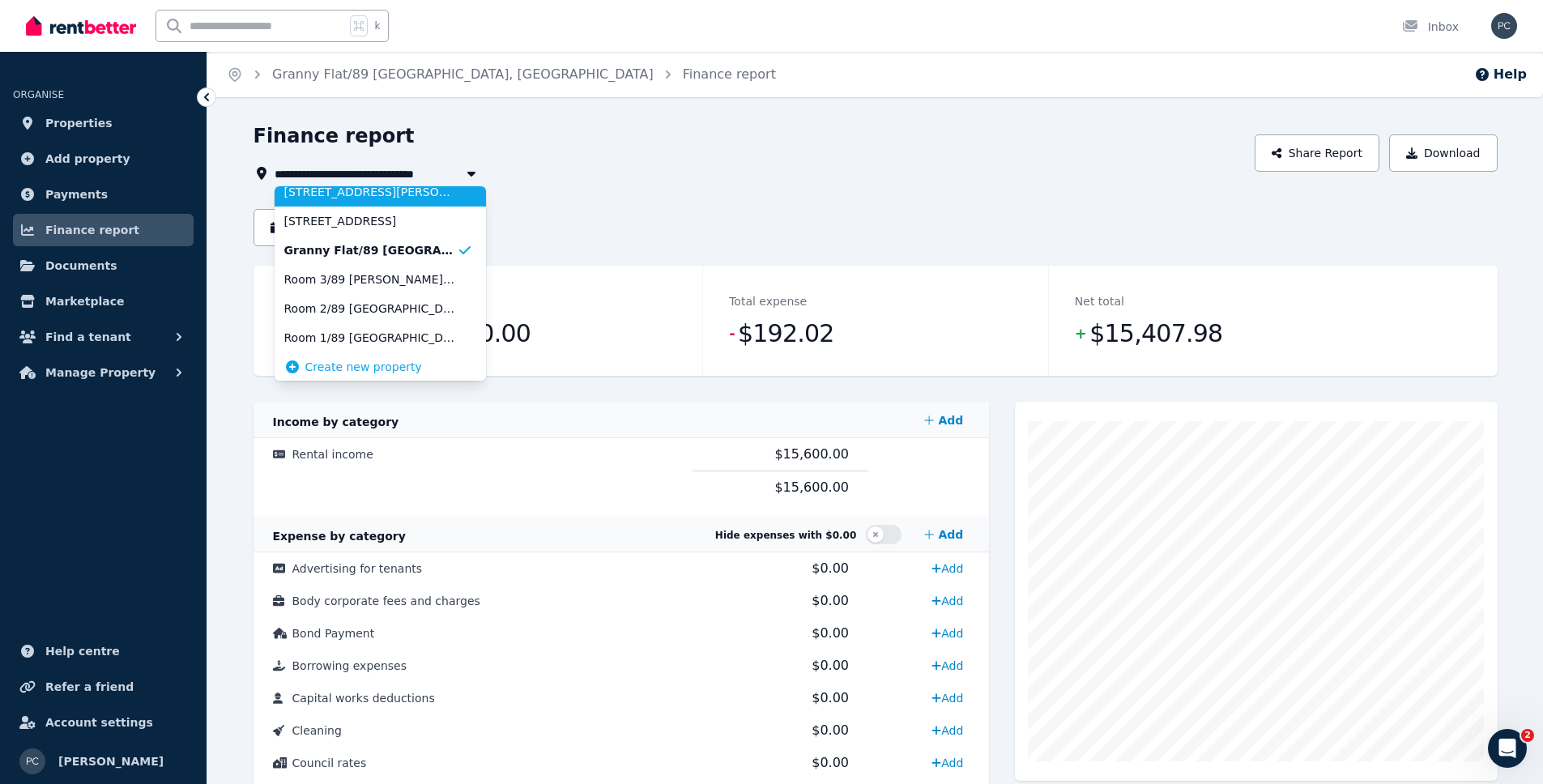
scroll to position [104, 0]
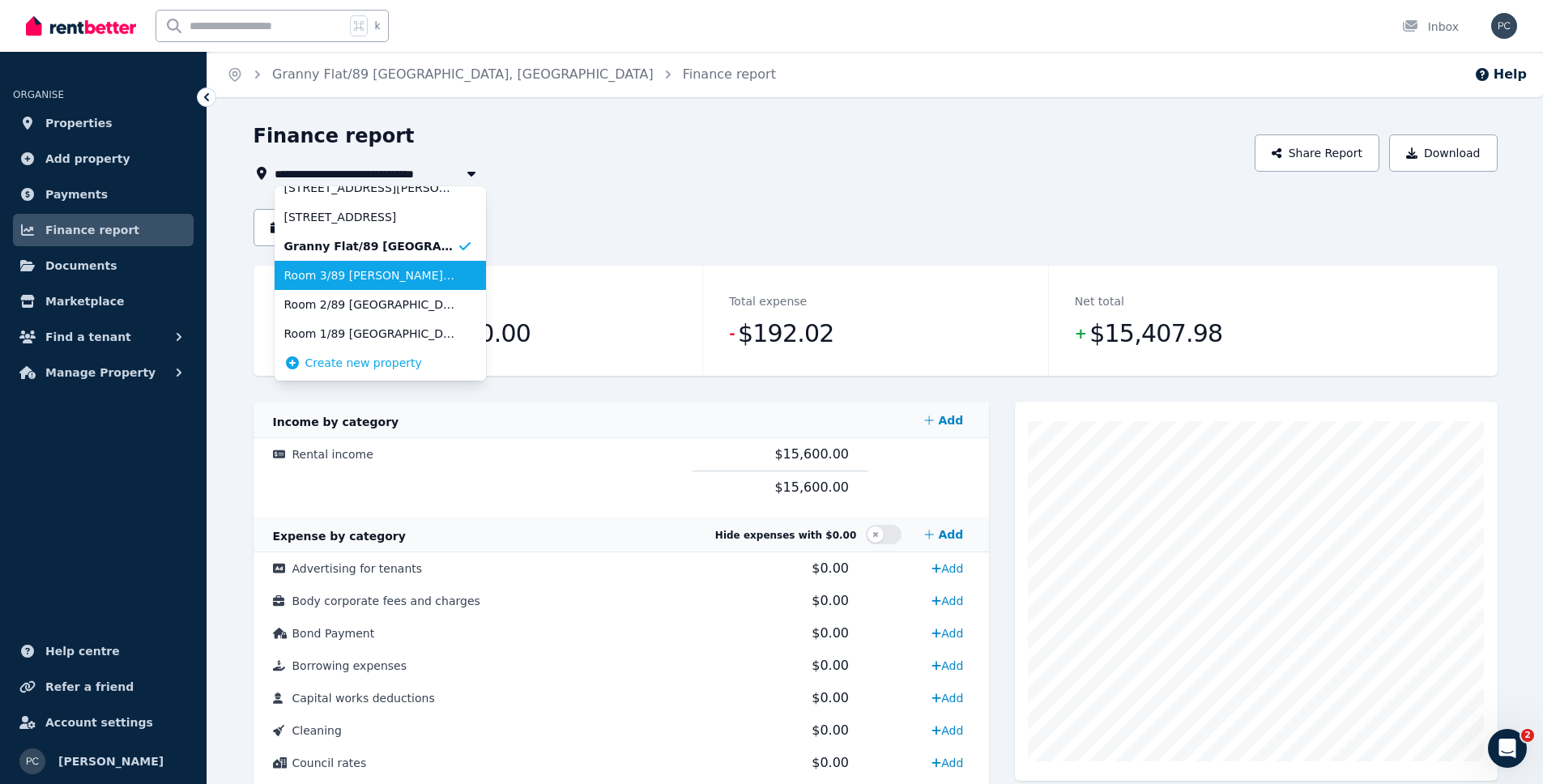
click at [357, 280] on span "Room 3/89 [PERSON_NAME], [GEOGRAPHIC_DATA]" at bounding box center [370, 275] width 173 height 16
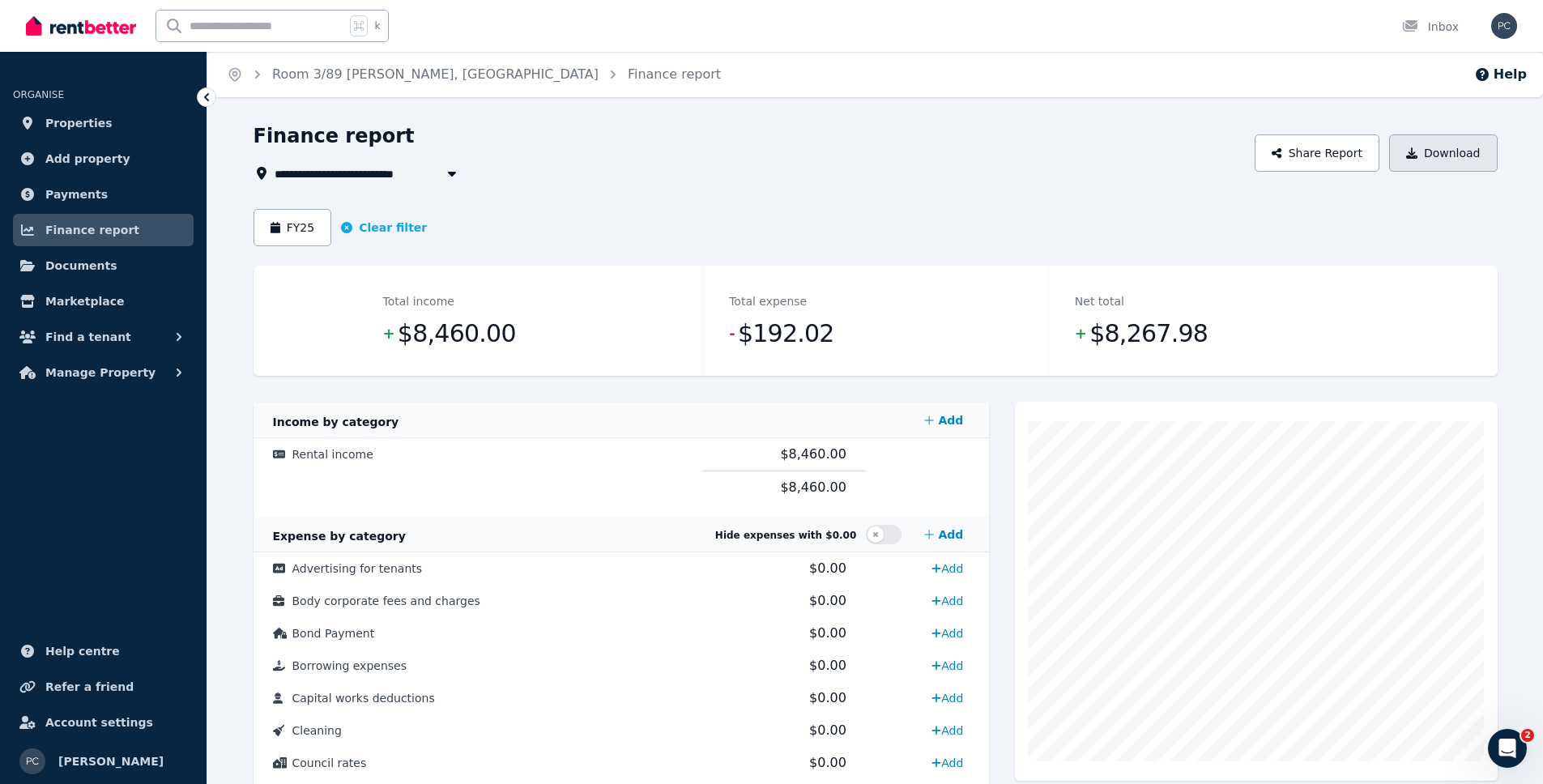
click at [1459, 158] on button "Download" at bounding box center [1444, 153] width 109 height 37
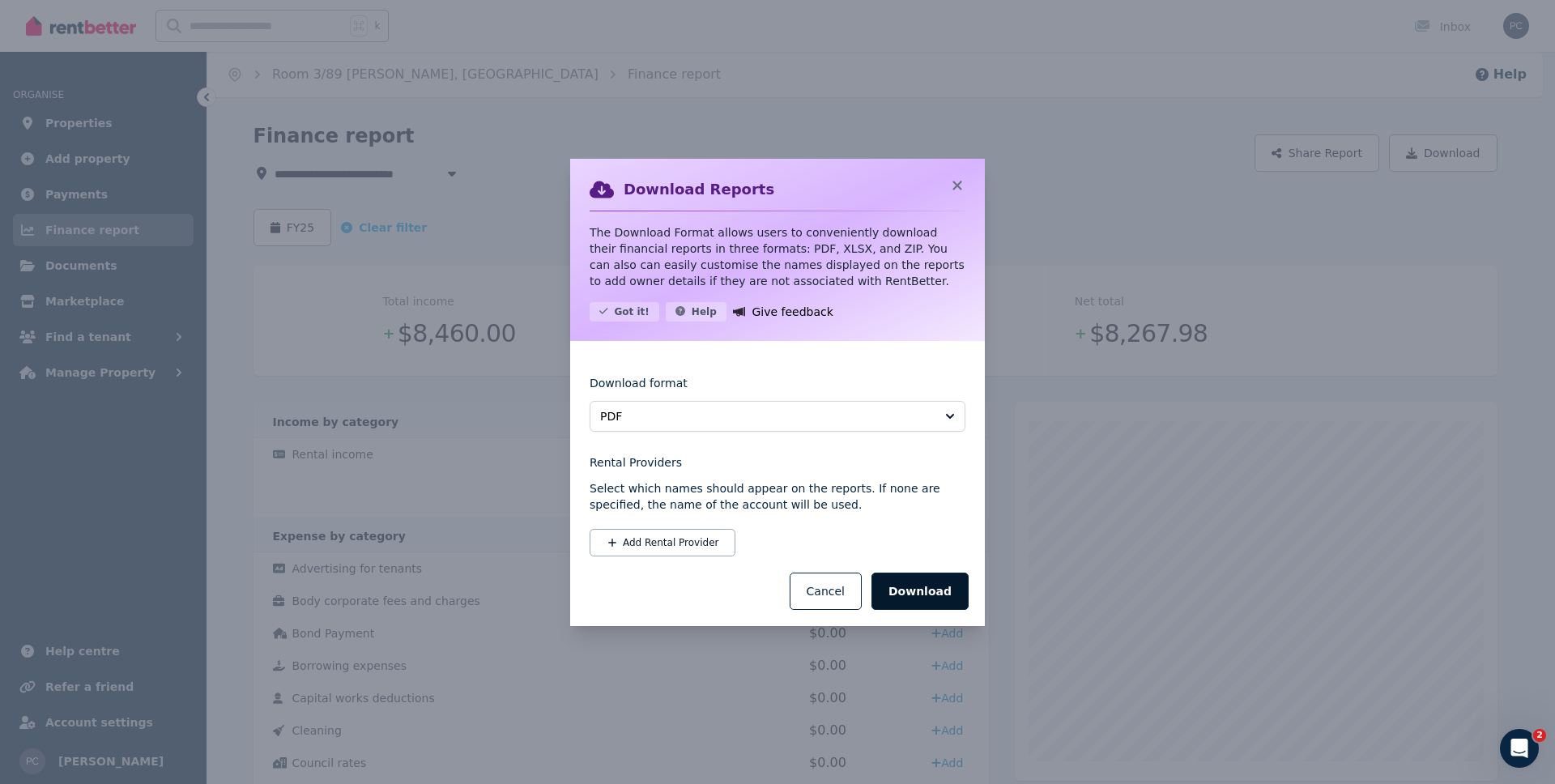
click at [905, 590] on button "Download" at bounding box center [920, 591] width 97 height 37
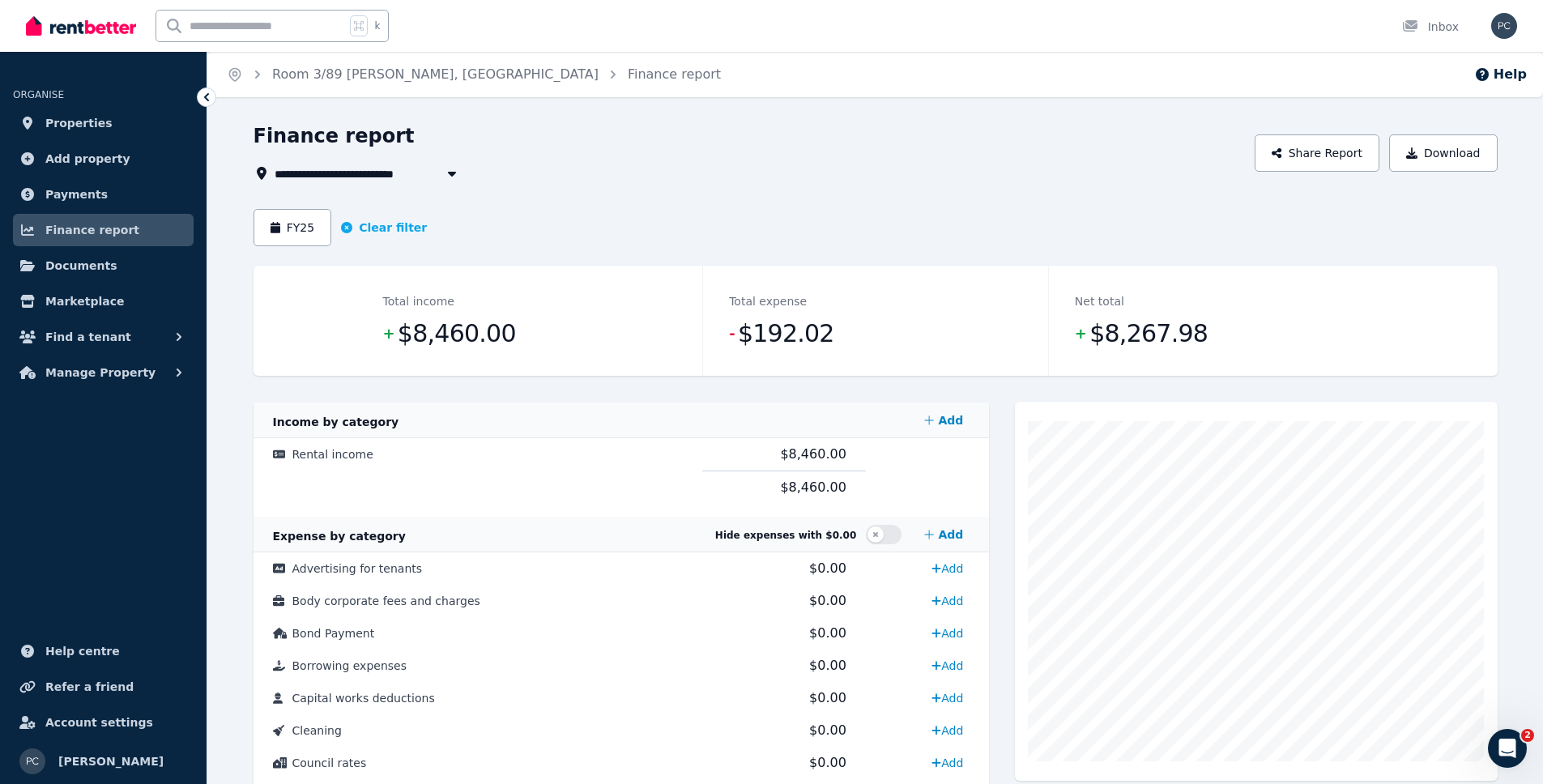
click at [349, 178] on span "Room 3/89 [PERSON_NAME], [GEOGRAPHIC_DATA]" at bounding box center [432, 173] width 315 height 19
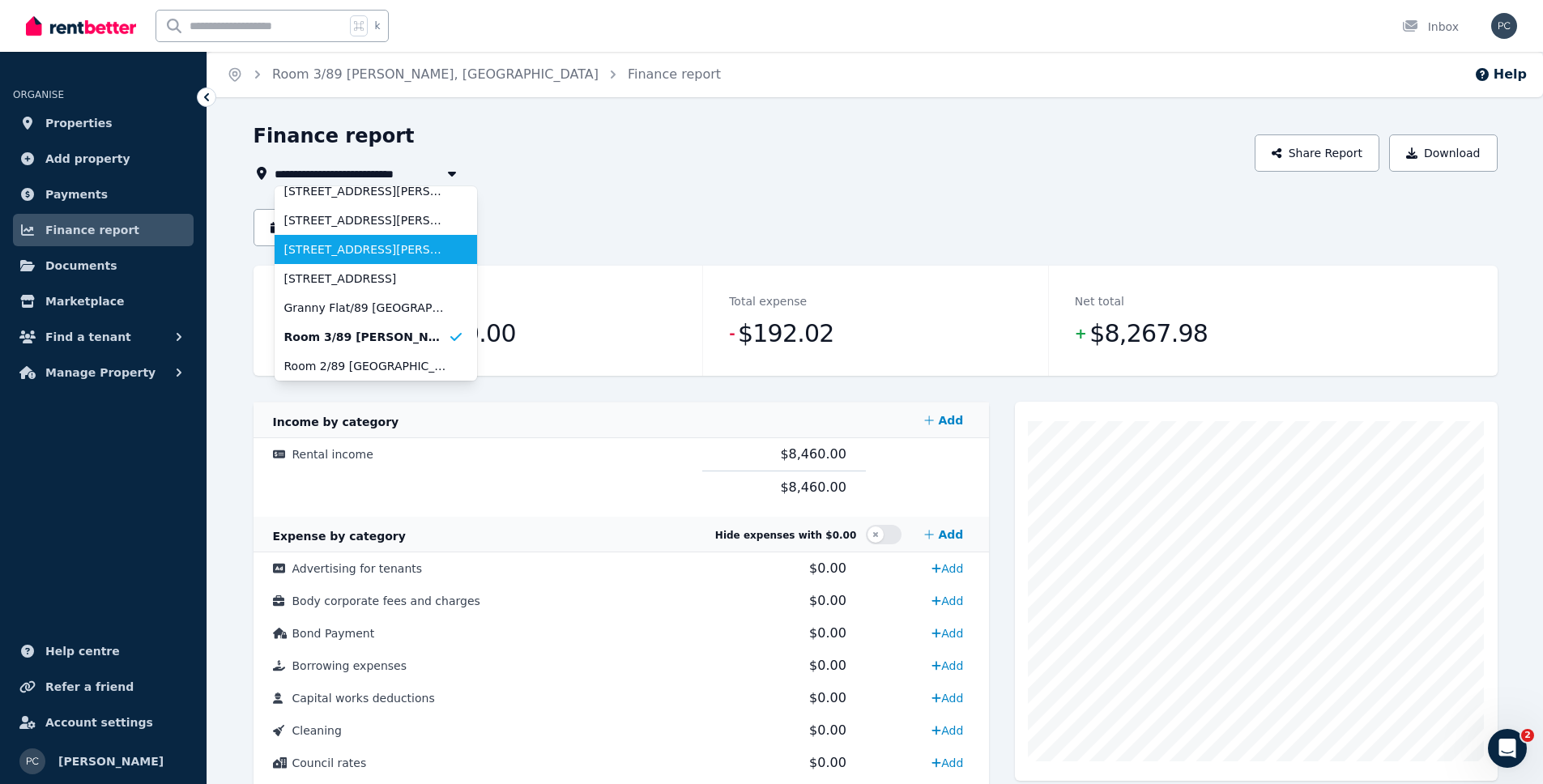
scroll to position [43, 0]
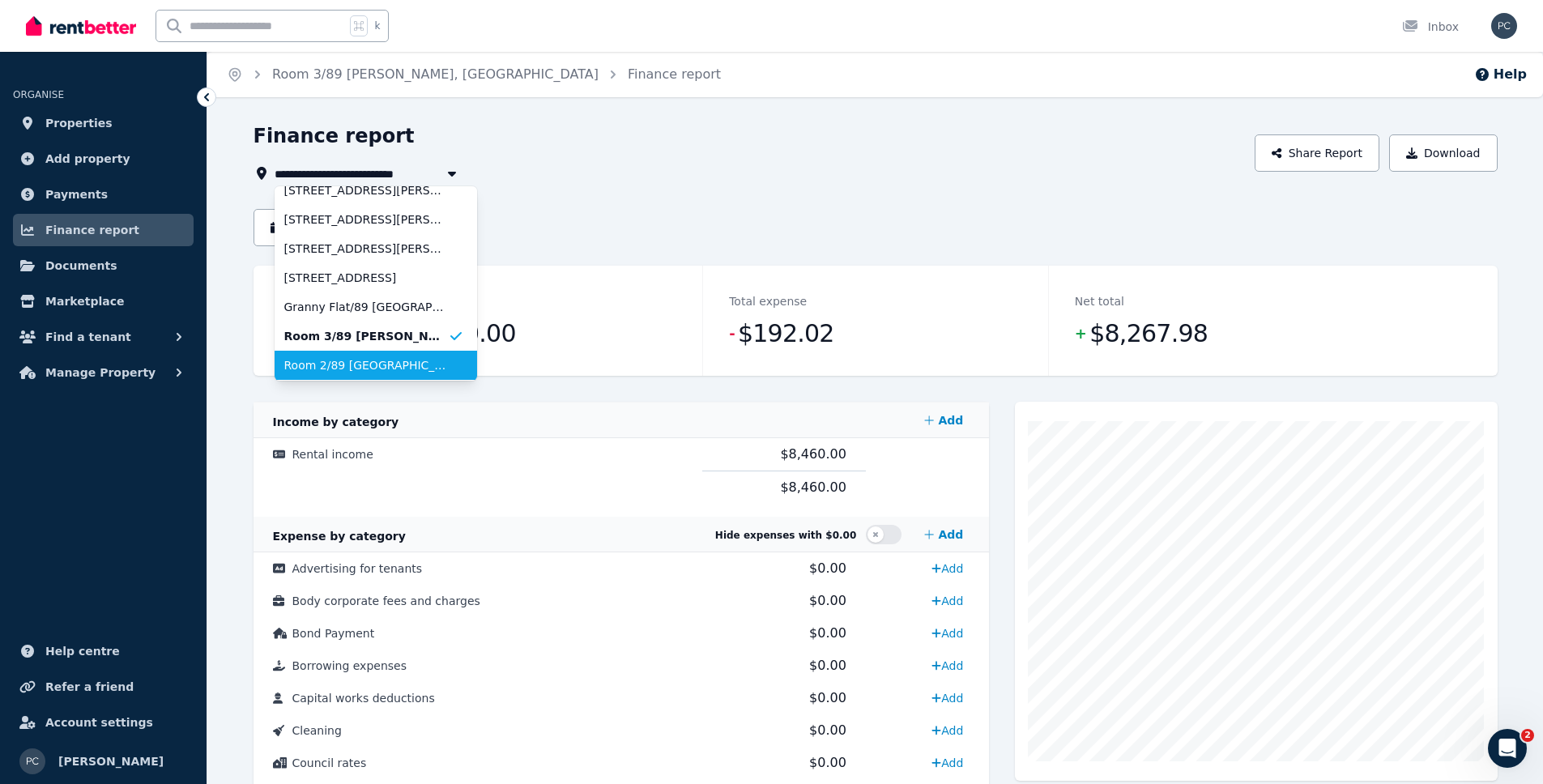
click at [374, 357] on span "Room 2/89 [GEOGRAPHIC_DATA], [GEOGRAPHIC_DATA]" at bounding box center [366, 365] width 164 height 16
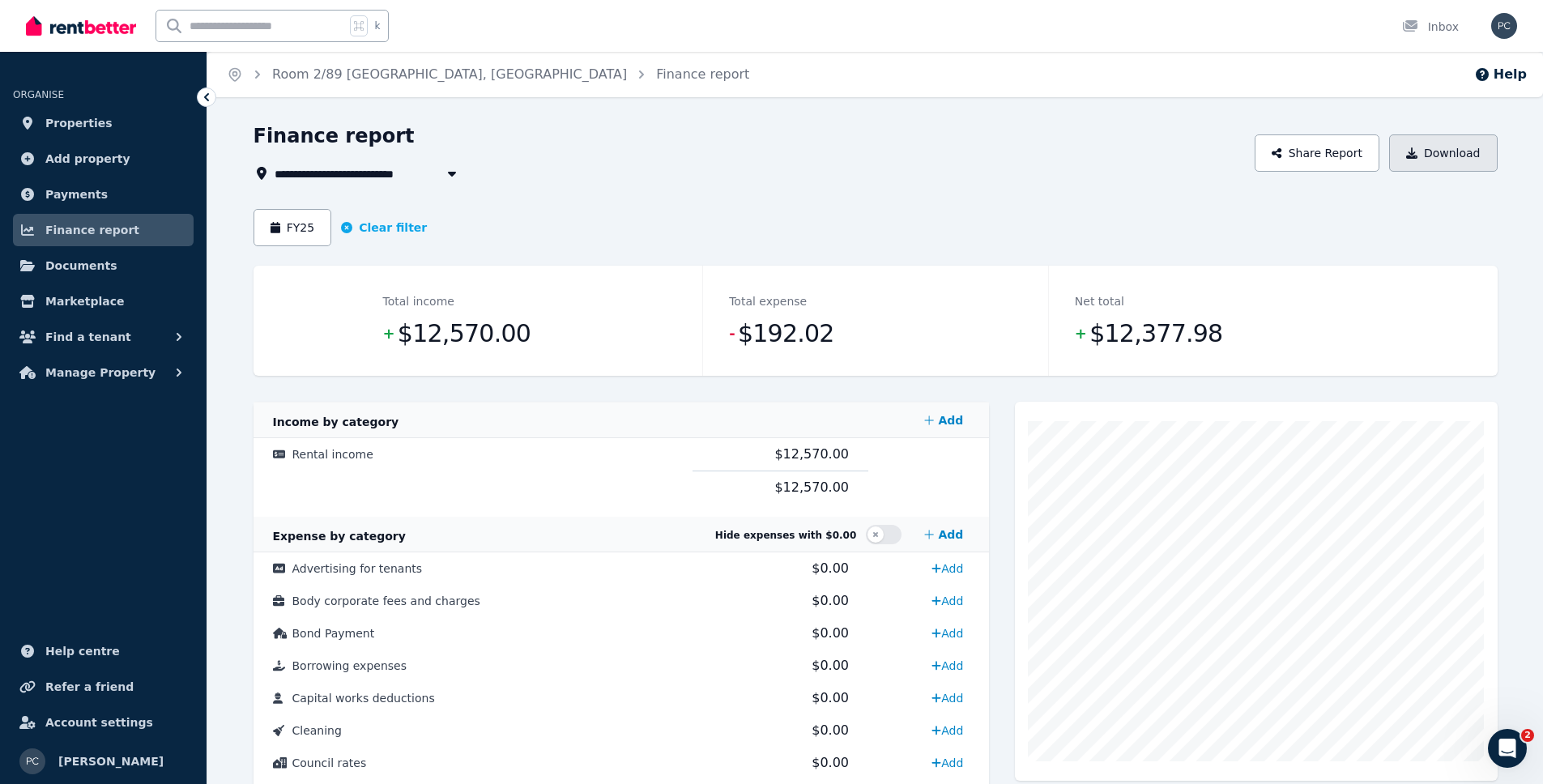
click at [1447, 157] on button "Download" at bounding box center [1444, 153] width 109 height 37
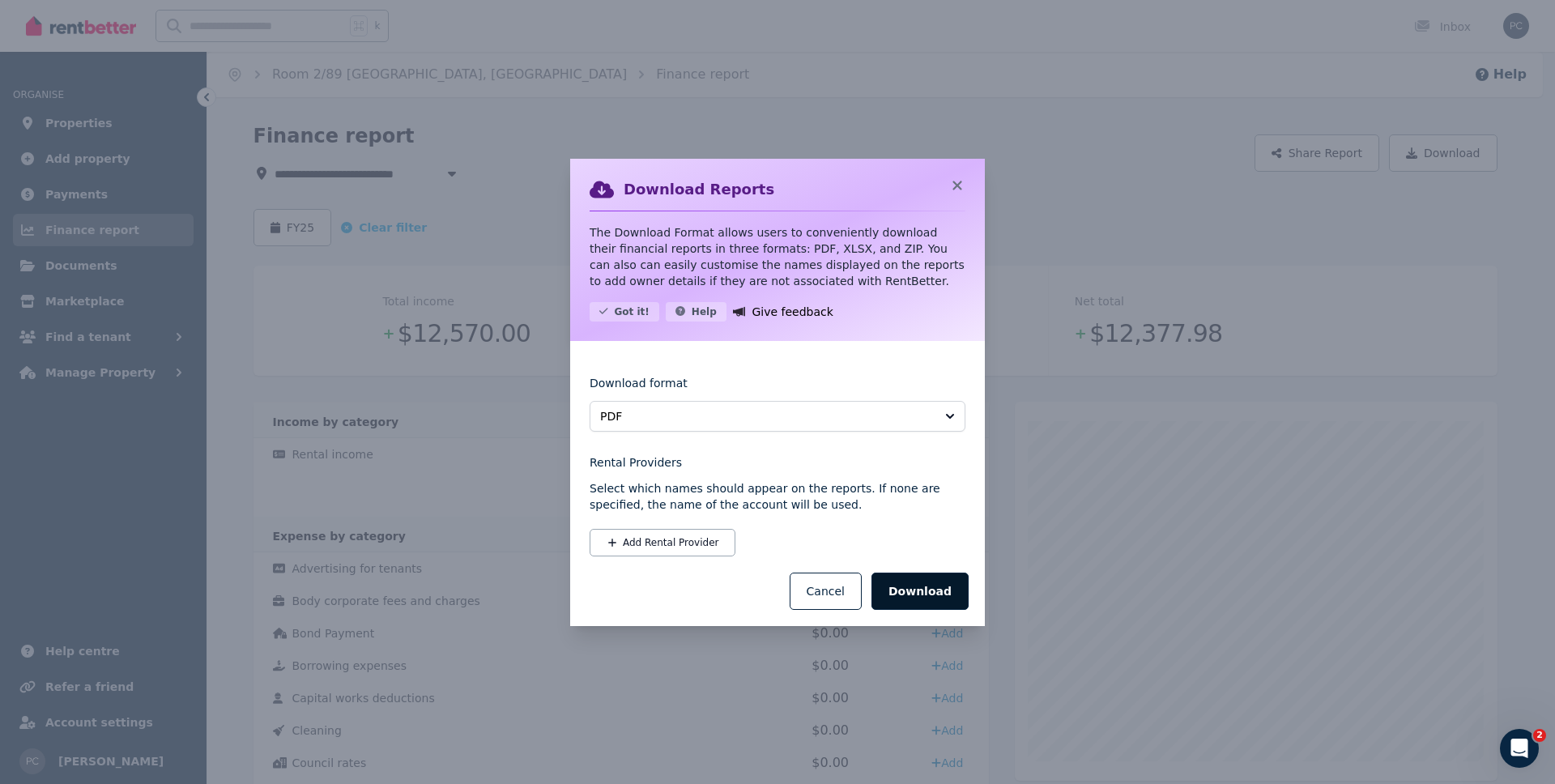
click at [938, 598] on button "Download" at bounding box center [920, 591] width 97 height 37
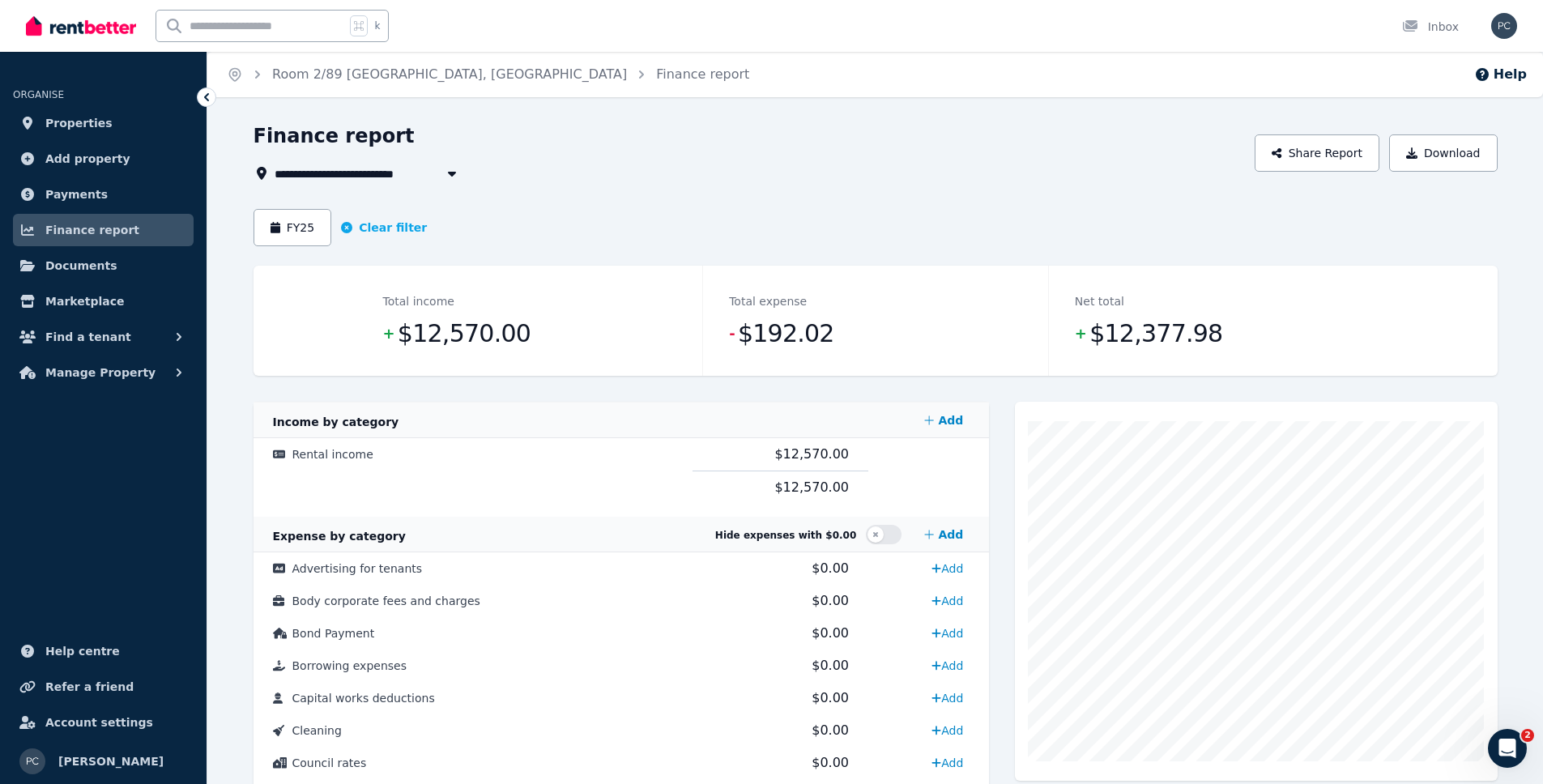
click at [318, 169] on span "Room 2/89 [GEOGRAPHIC_DATA], [GEOGRAPHIC_DATA]" at bounding box center [444, 173] width 339 height 19
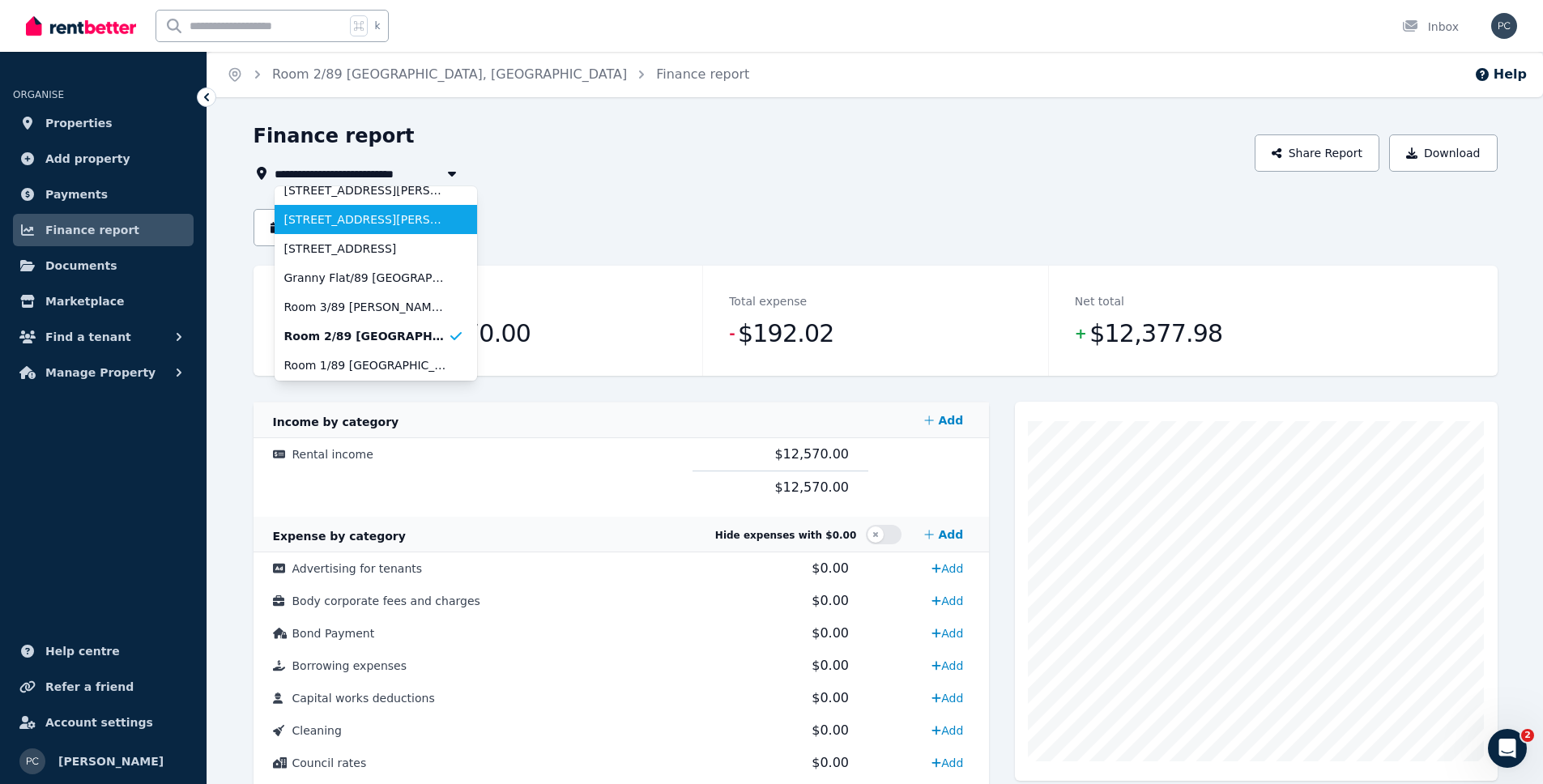
scroll to position [104, 0]
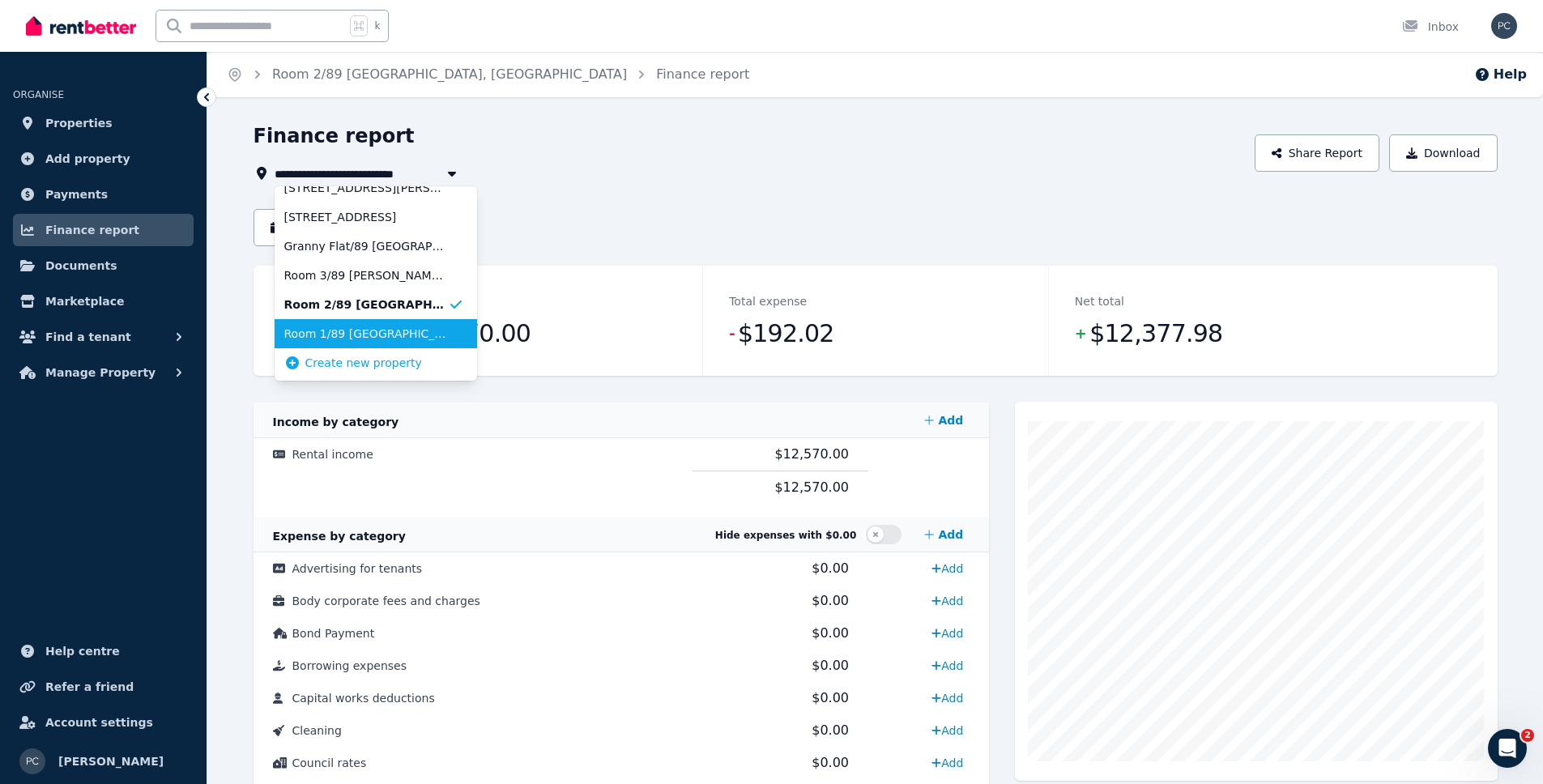
click at [375, 327] on span "Room 1/89 [GEOGRAPHIC_DATA], [GEOGRAPHIC_DATA]" at bounding box center [366, 334] width 164 height 16
type input "**********"
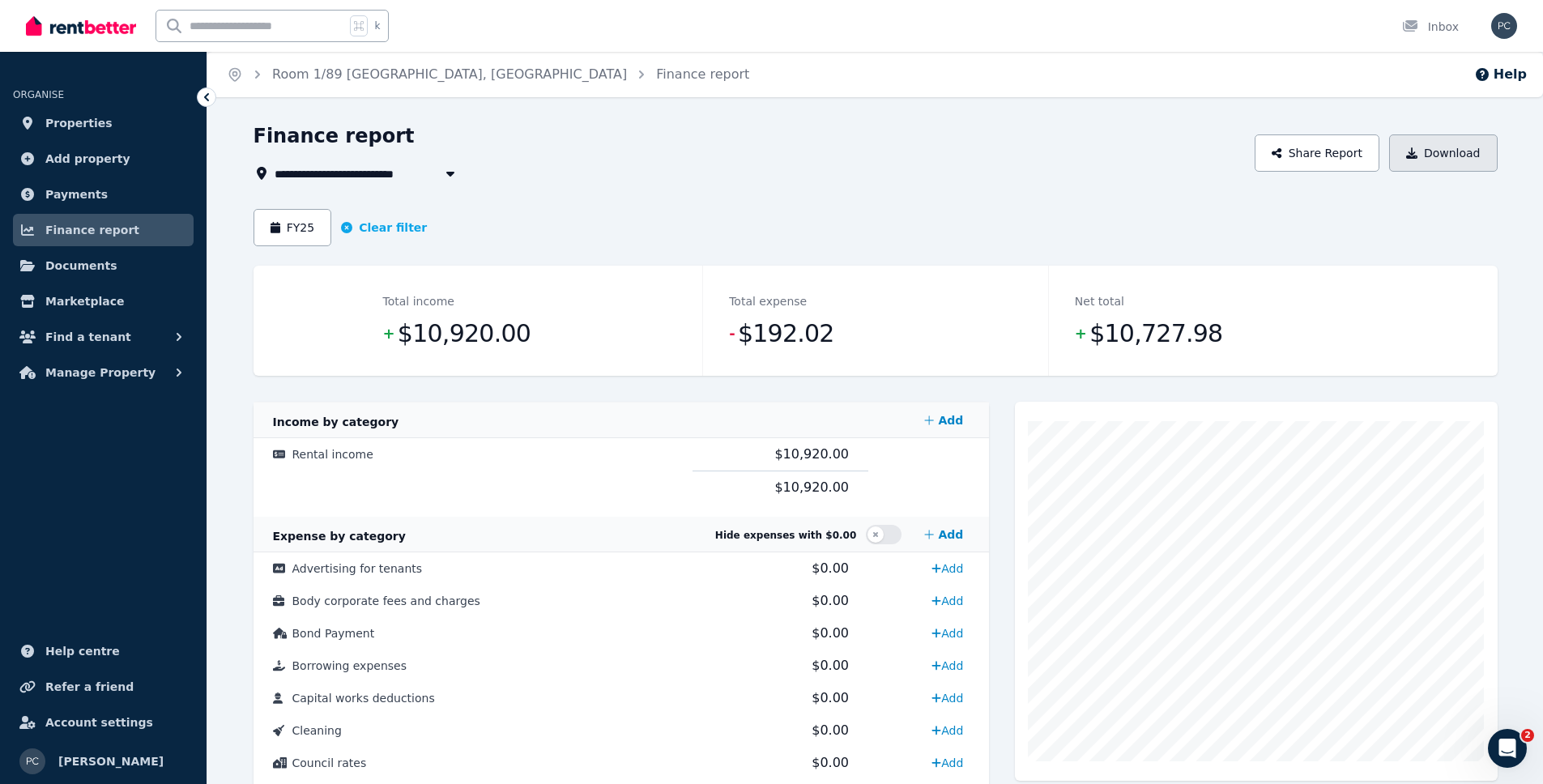
click at [1423, 153] on button "Download" at bounding box center [1444, 153] width 109 height 37
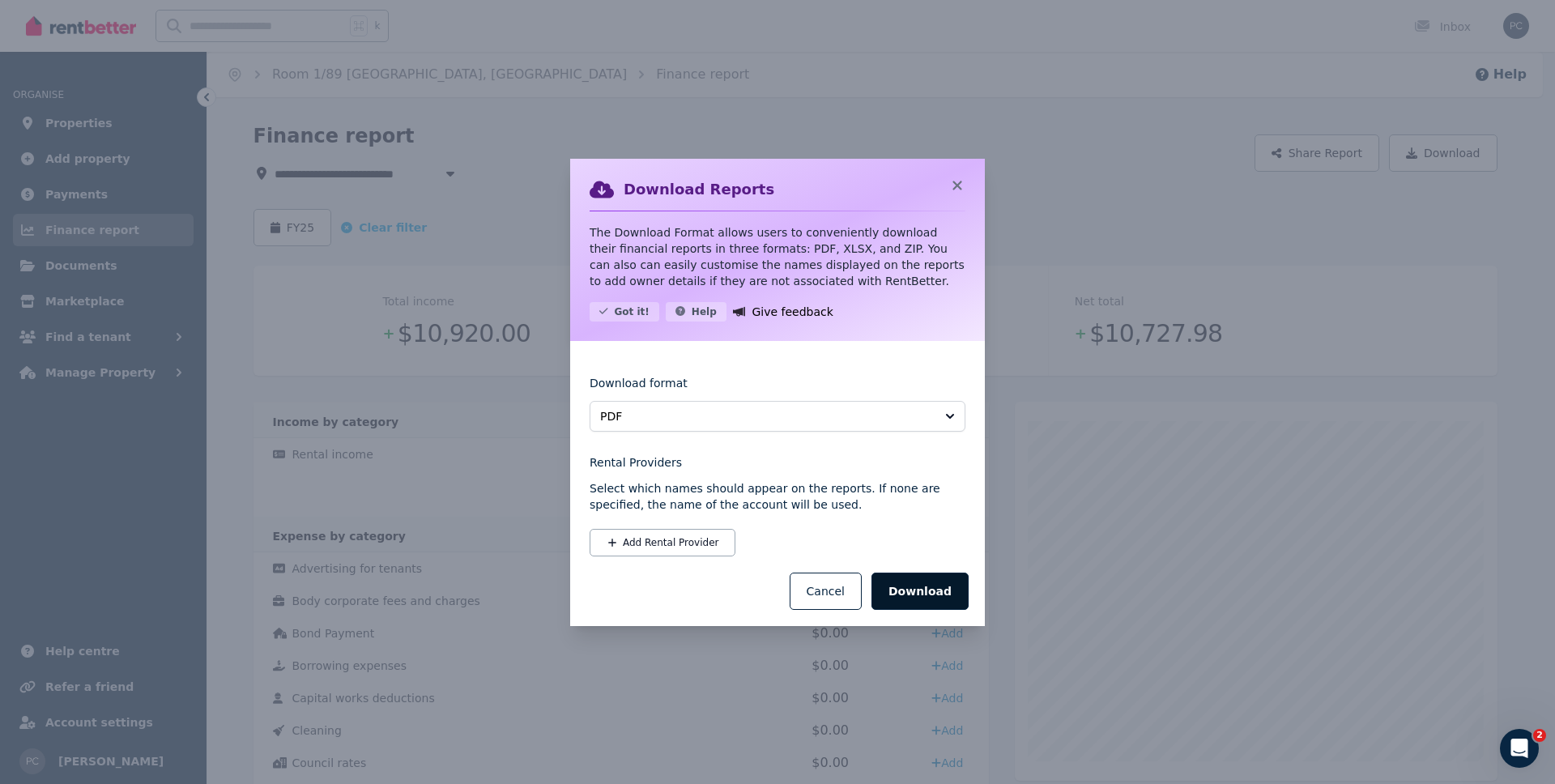
click at [923, 596] on button "Download" at bounding box center [920, 591] width 97 height 37
